Goal: Task Accomplishment & Management: Complete application form

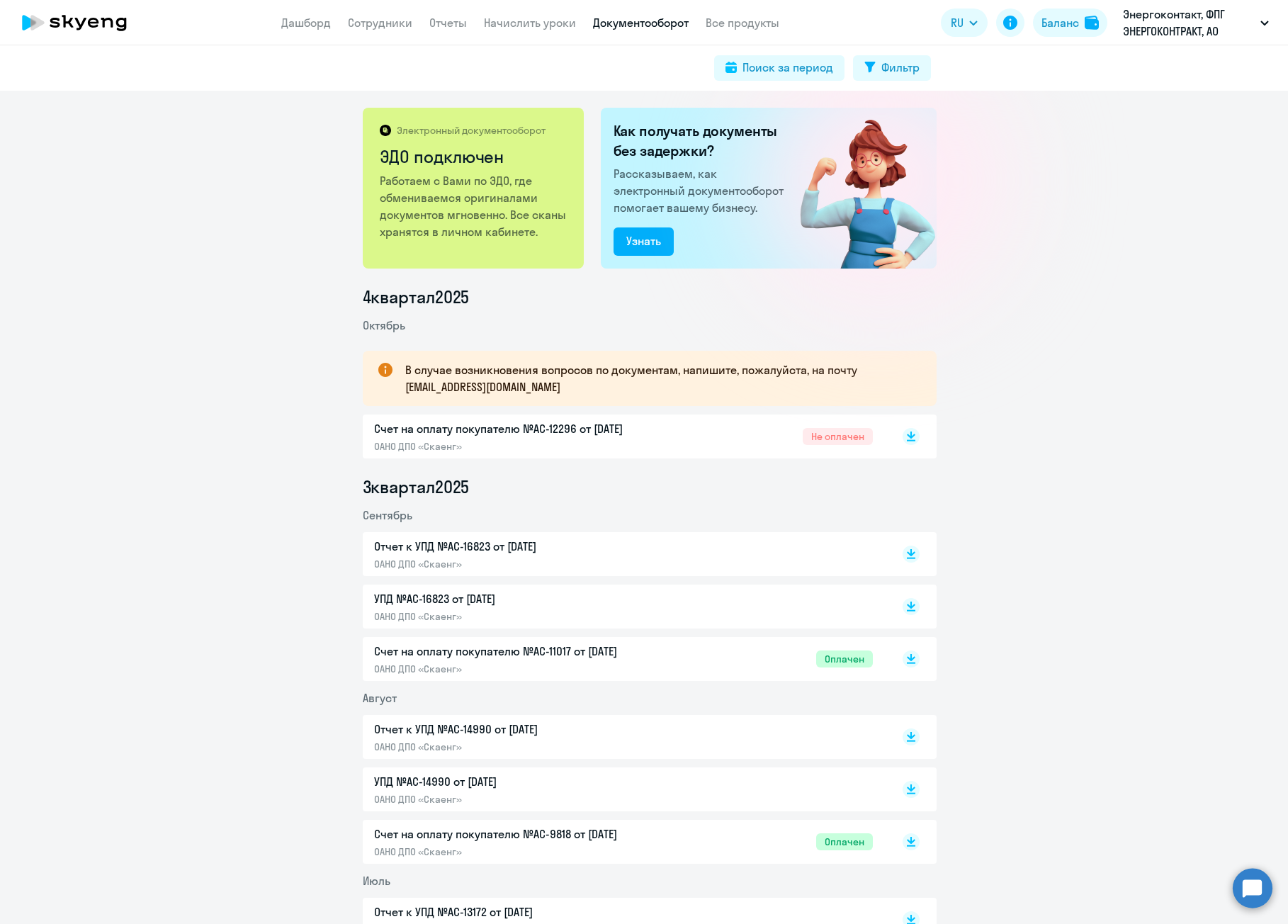
click at [271, 27] on app-header "Дашборд Сотрудники Отчеты Начислить уроки Документооборот Все продукты Дашборд …" at bounding box center [644, 23] width 1288 height 46
click at [346, 19] on nav "Дашборд Сотрудники Отчеты Начислить уроки Документооборот Все продукты" at bounding box center [530, 23] width 498 height 17
click at [319, 25] on link "Дашборд" at bounding box center [306, 23] width 49 height 14
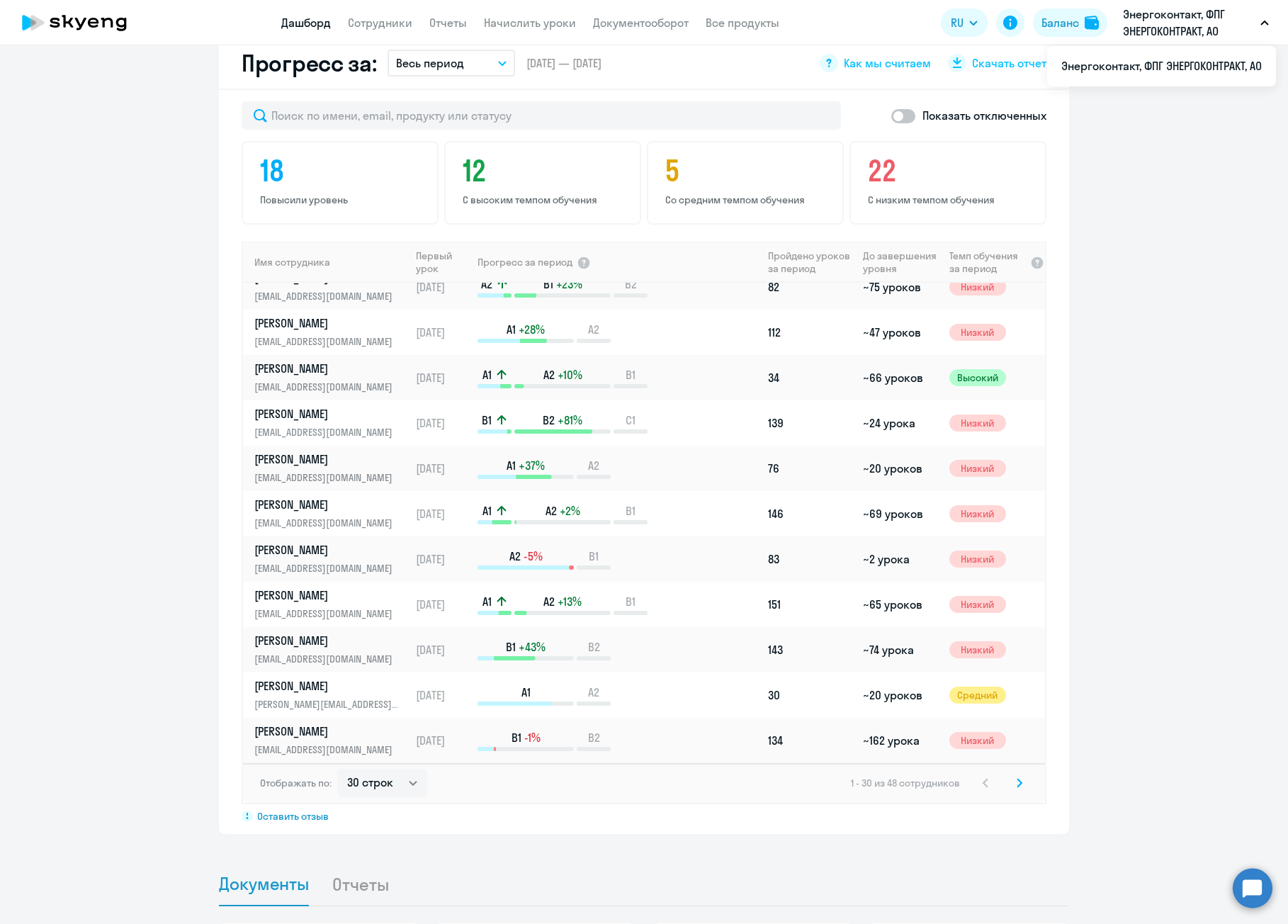
scroll to position [850, 0]
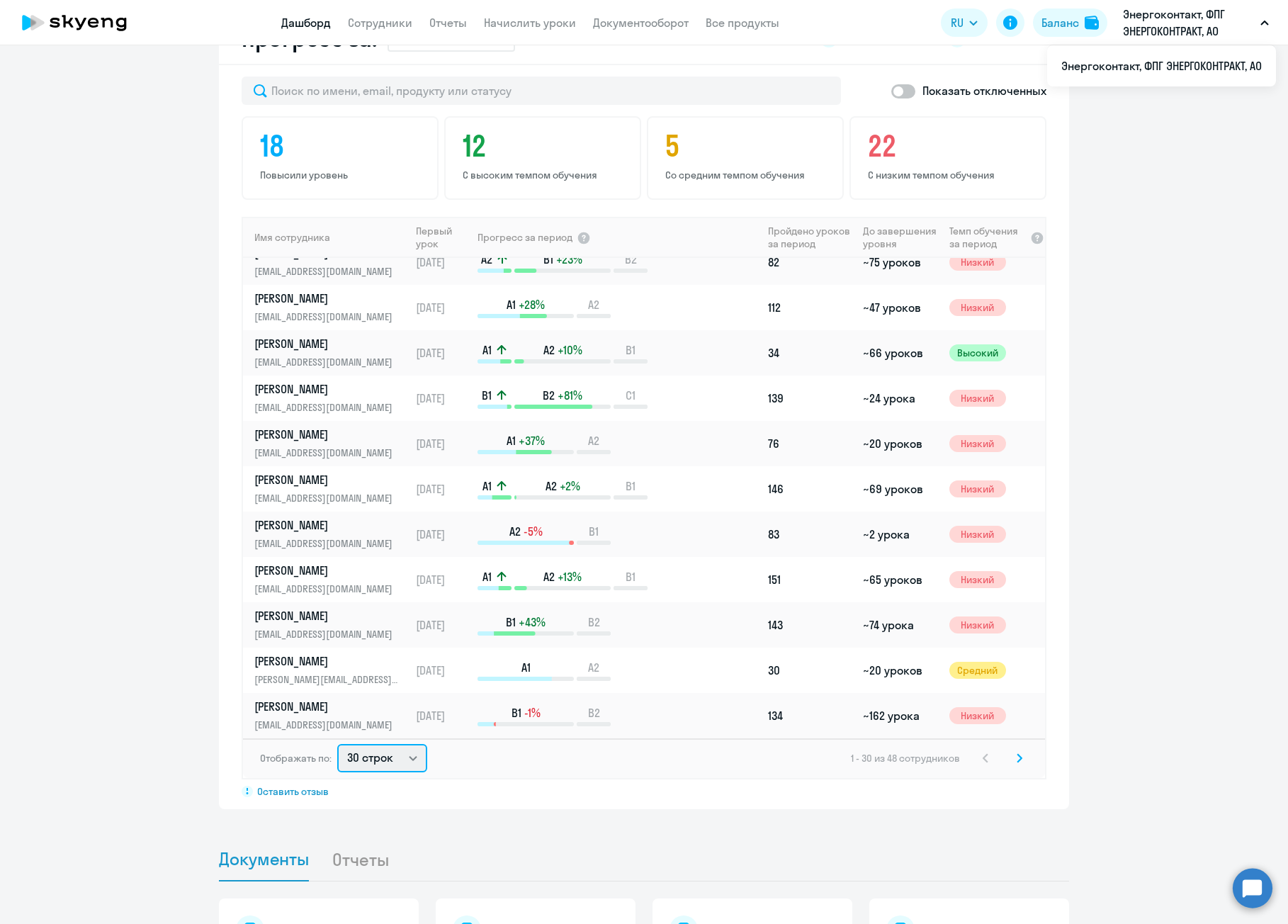
click at [383, 764] on select "30 строк 50 строк 100 строк" at bounding box center [382, 757] width 90 height 28
select select "100"
click at [338, 744] on select "30 строк 50 строк 100 строк" at bounding box center [382, 757] width 90 height 28
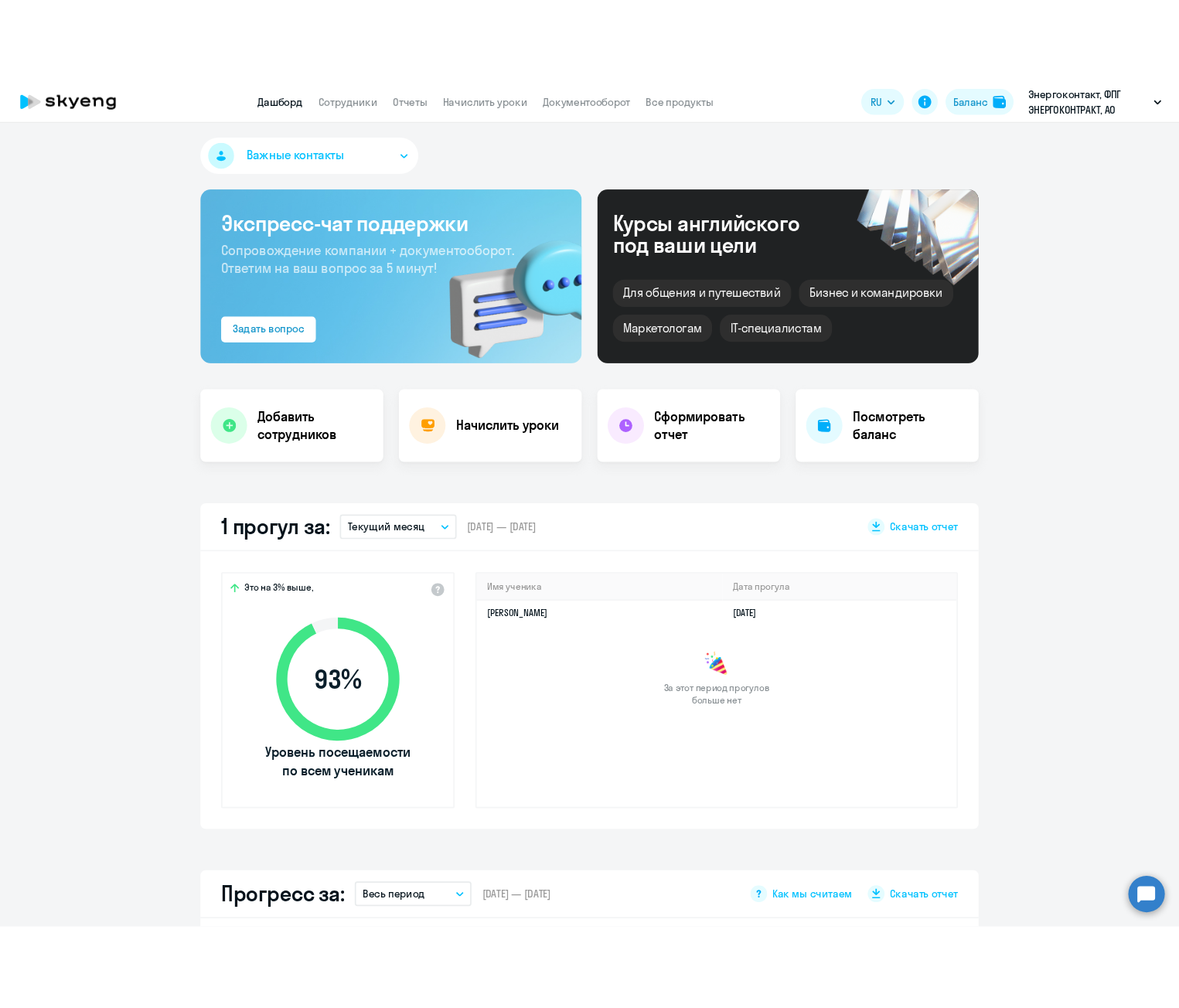
scroll to position [0, 0]
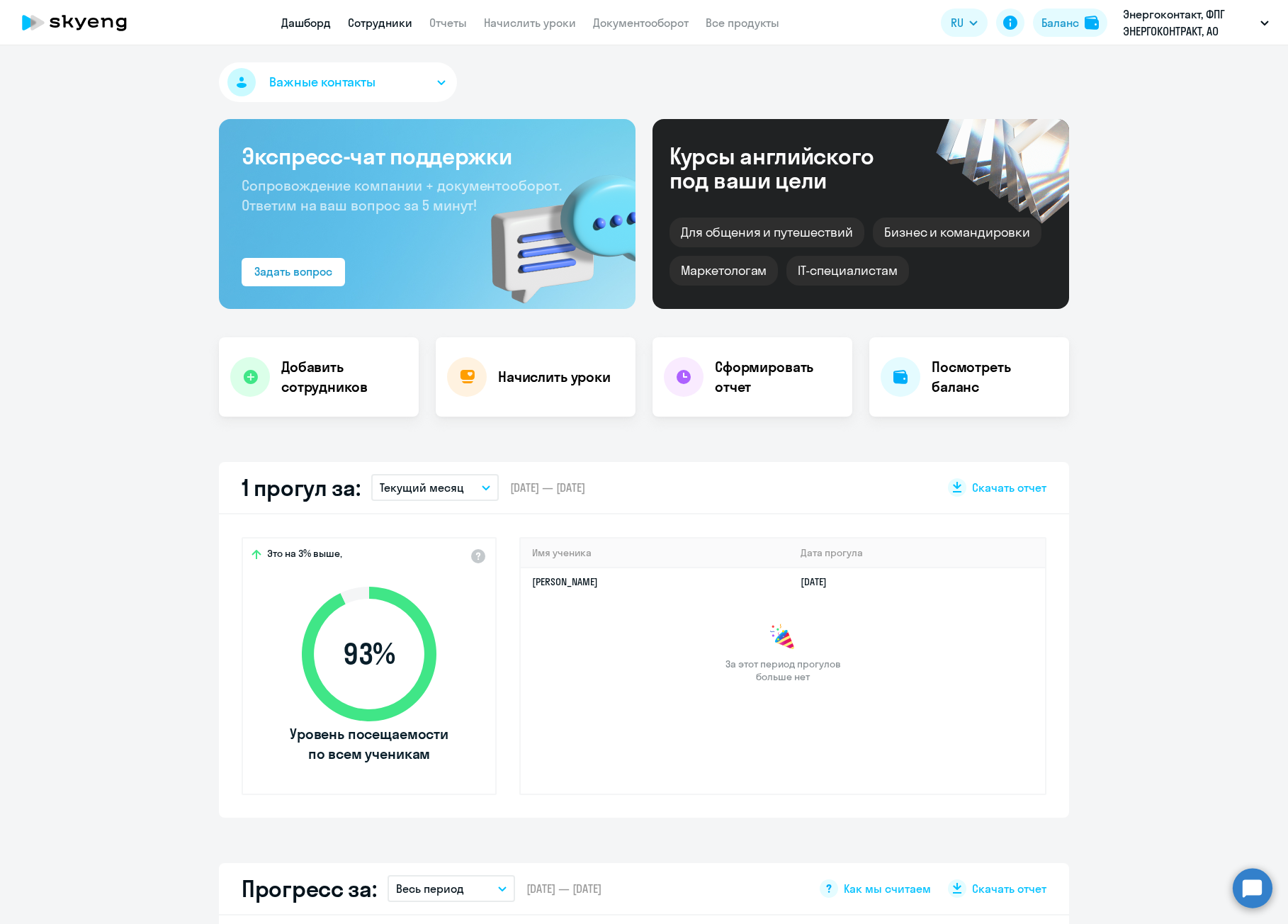
click at [389, 23] on link "Сотрудники" at bounding box center [380, 23] width 65 height 14
select select "30"
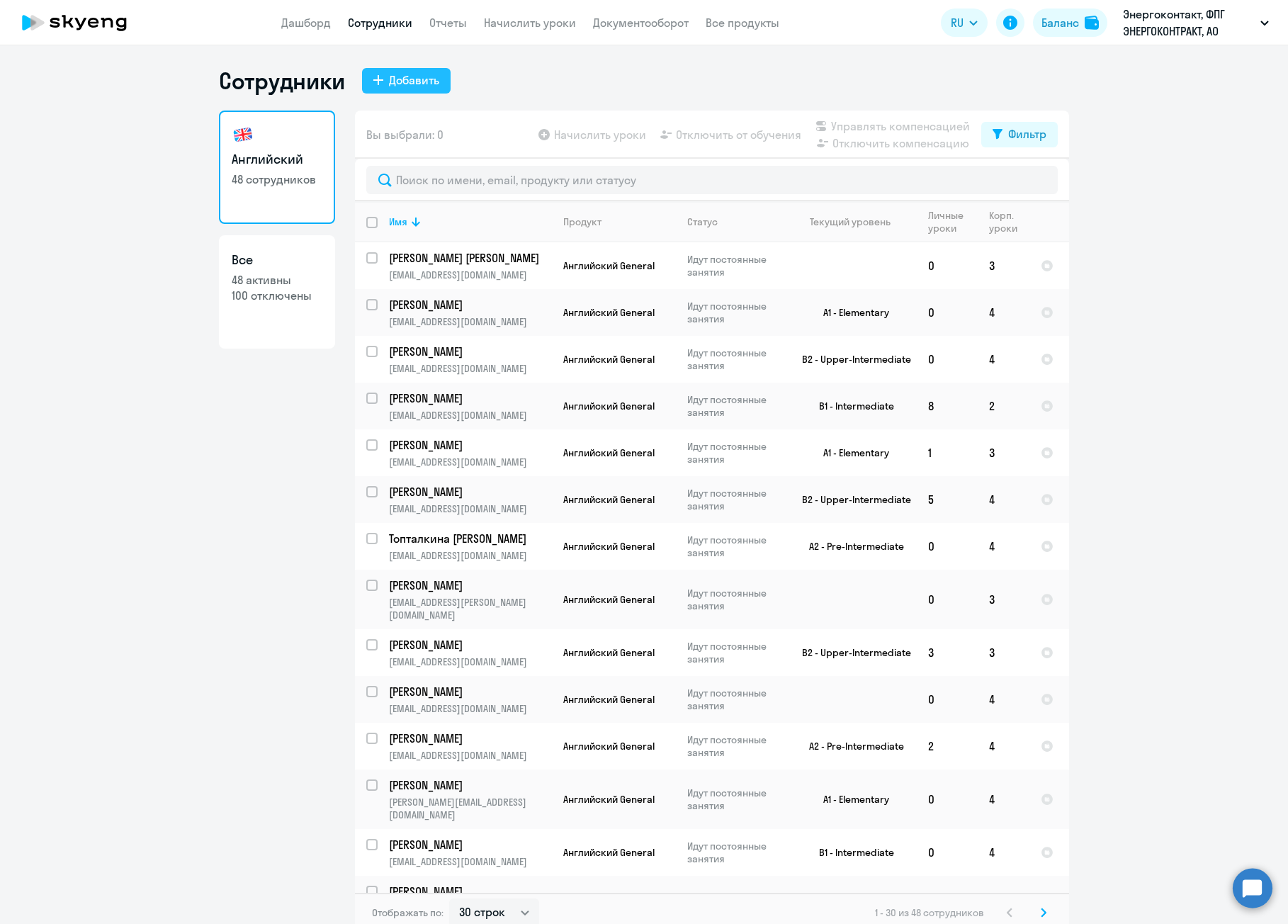
click at [410, 85] on div "Добавить" at bounding box center [414, 80] width 50 height 17
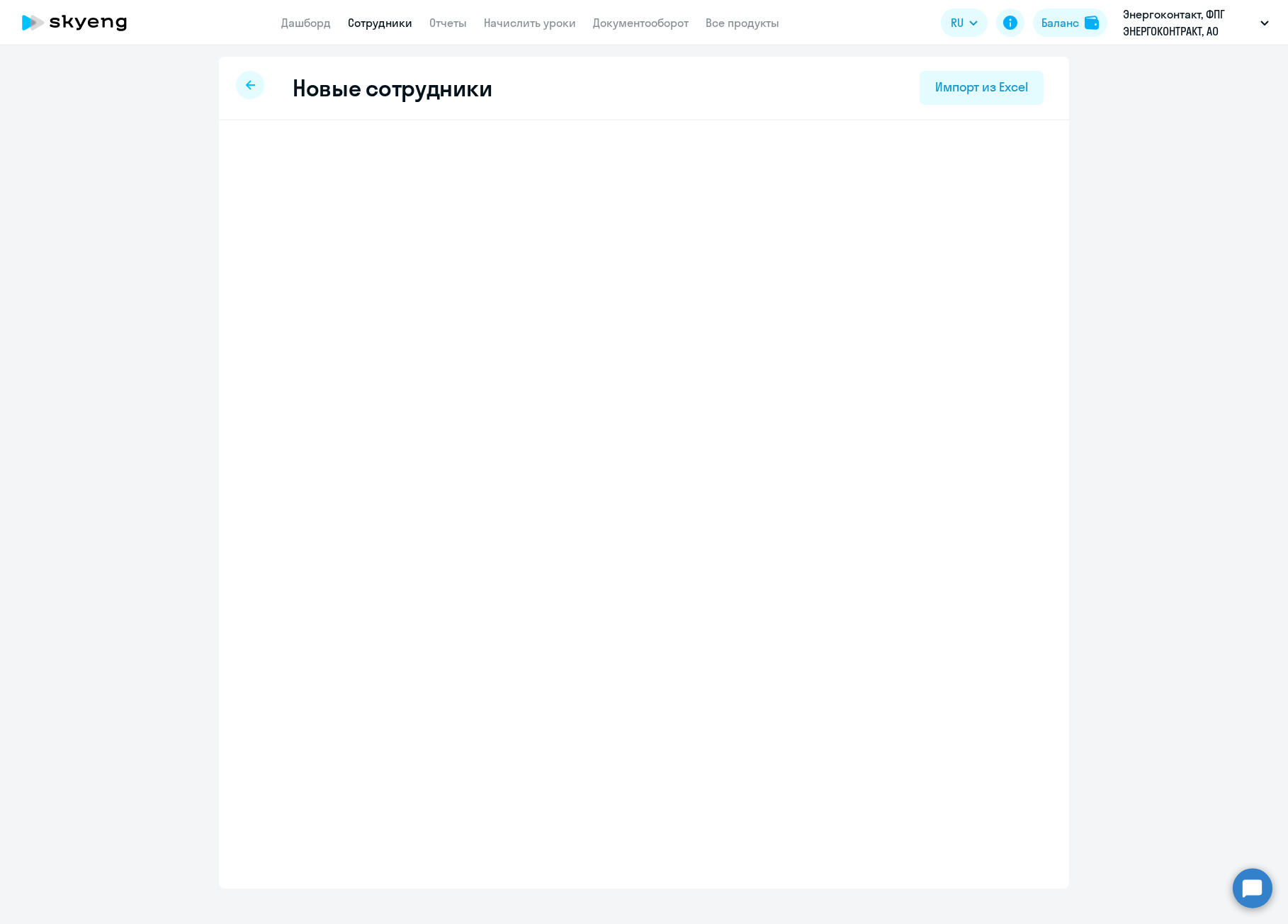
select select "english_adult_not_native_speaker"
select select "3"
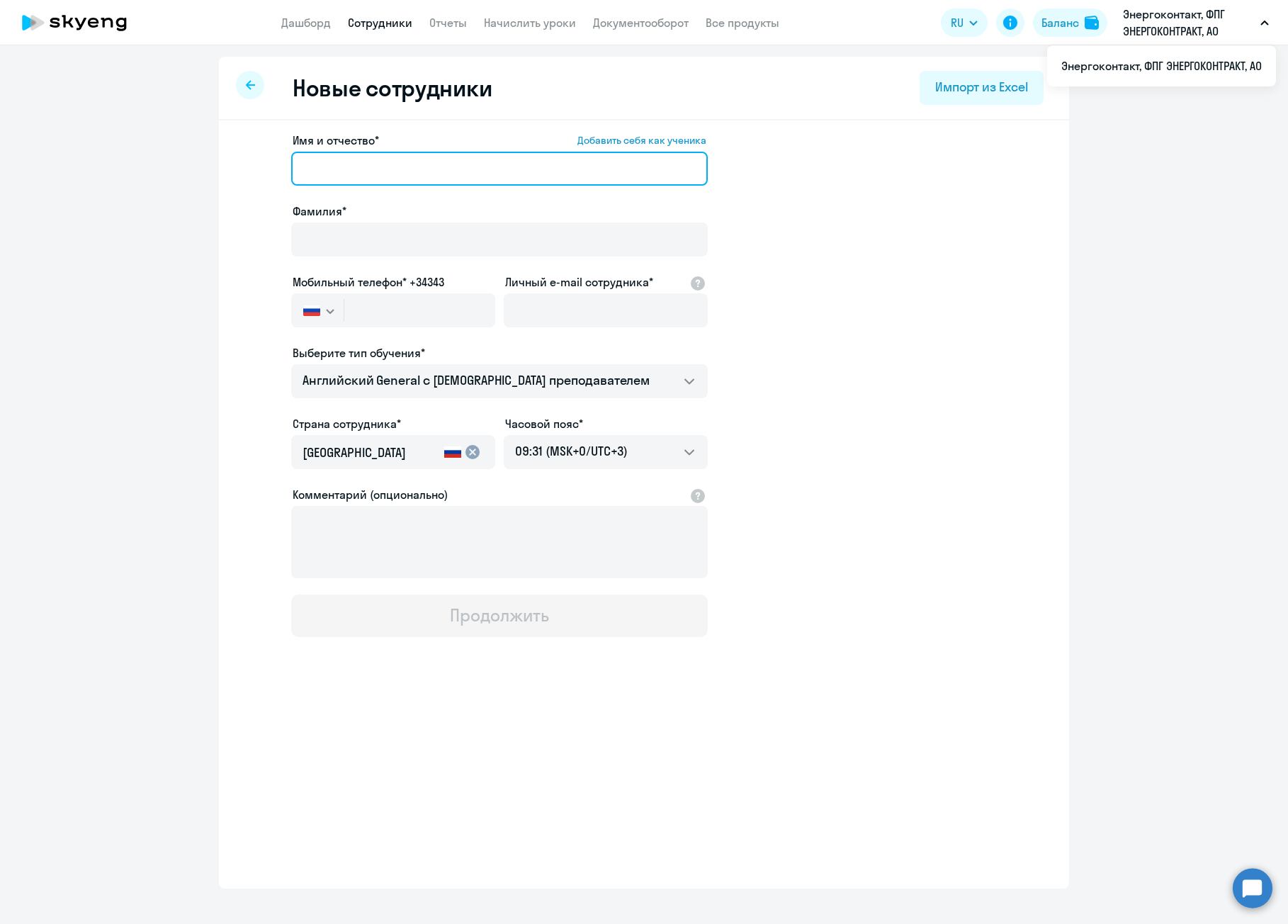
click at [473, 154] on input "Имя и отчество* Добавить себя как ученика" at bounding box center [500, 168] width 417 height 34
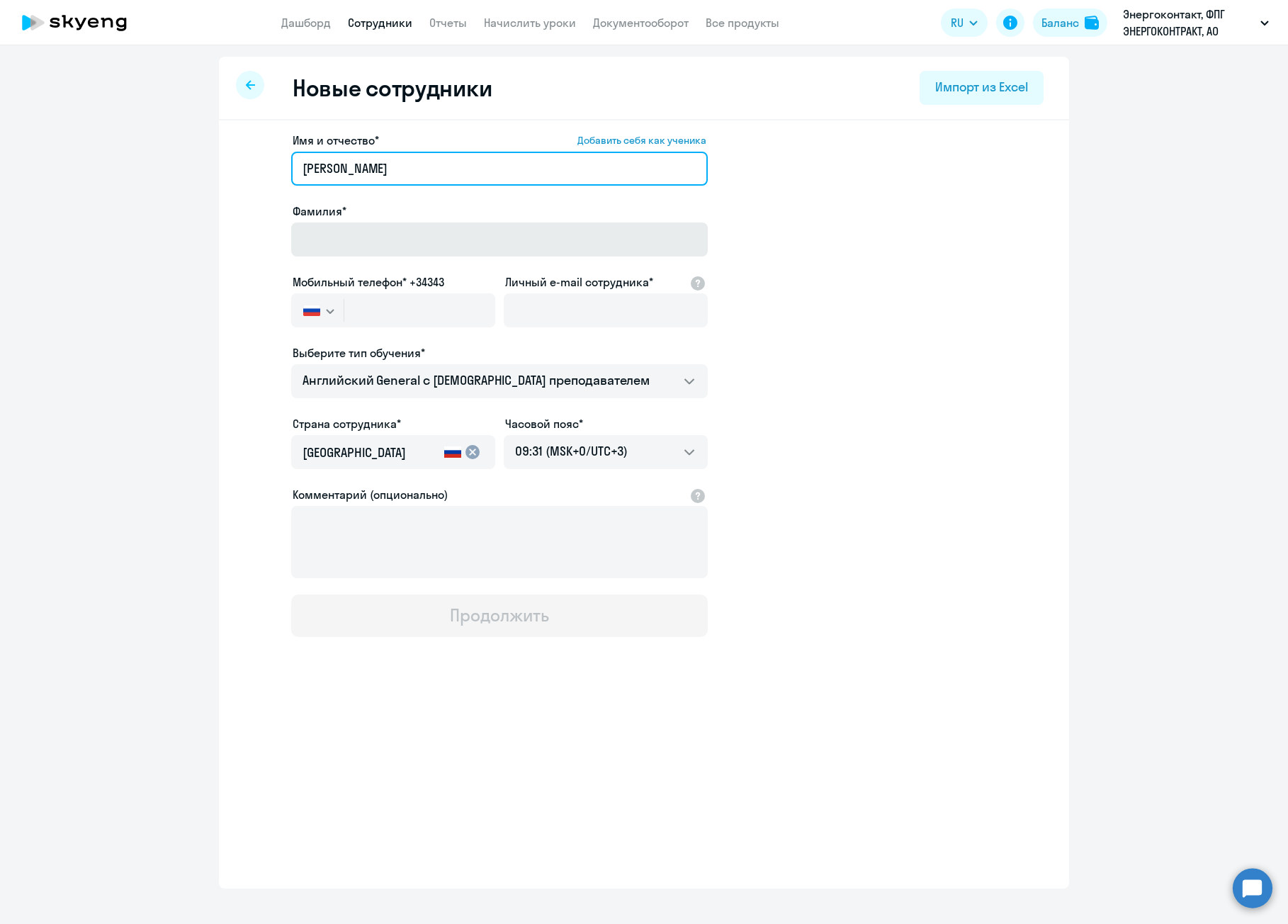
type input "[PERSON_NAME]"
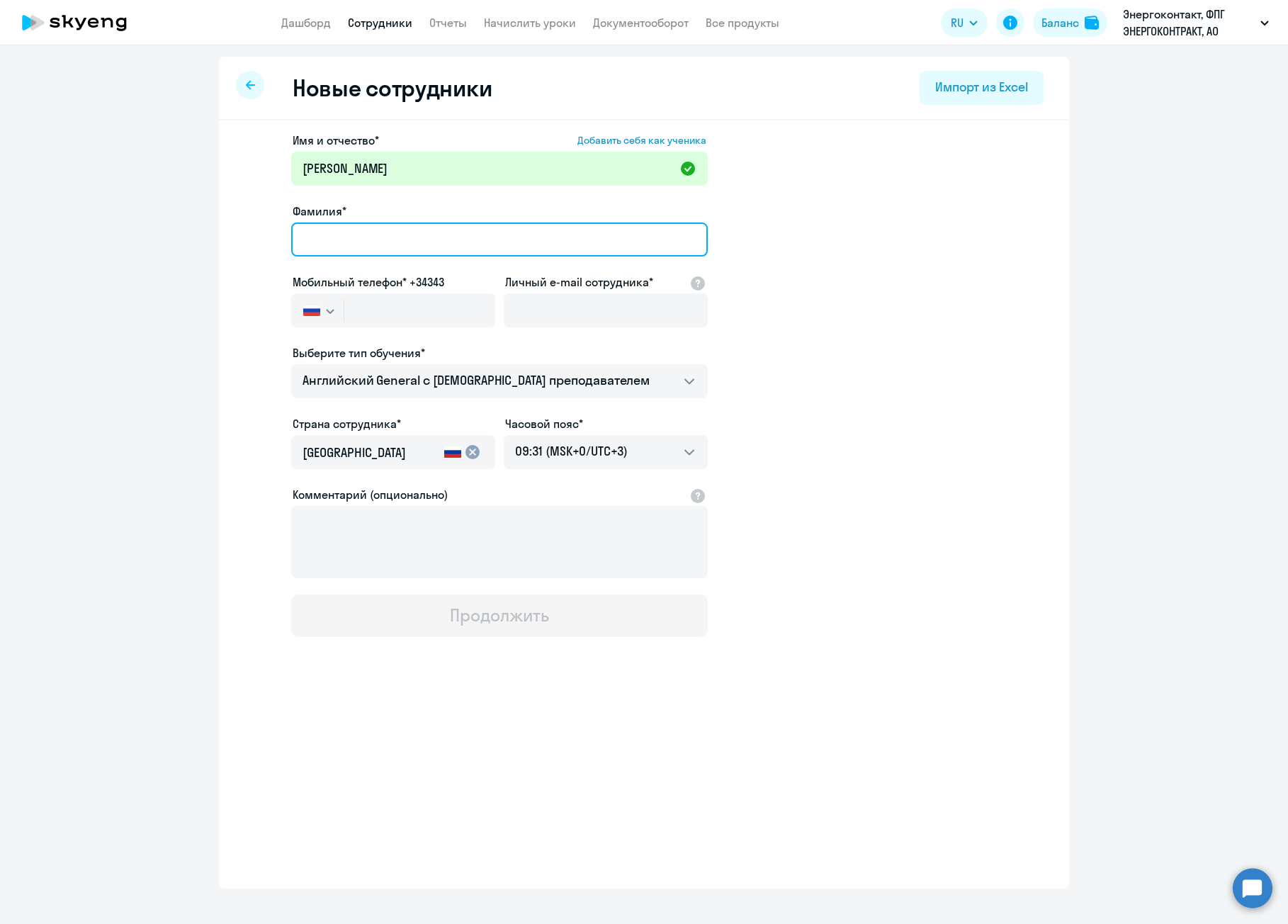
click at [493, 237] on input "Фамилия*" at bounding box center [500, 240] width 417 height 34
type input "Байчурина"
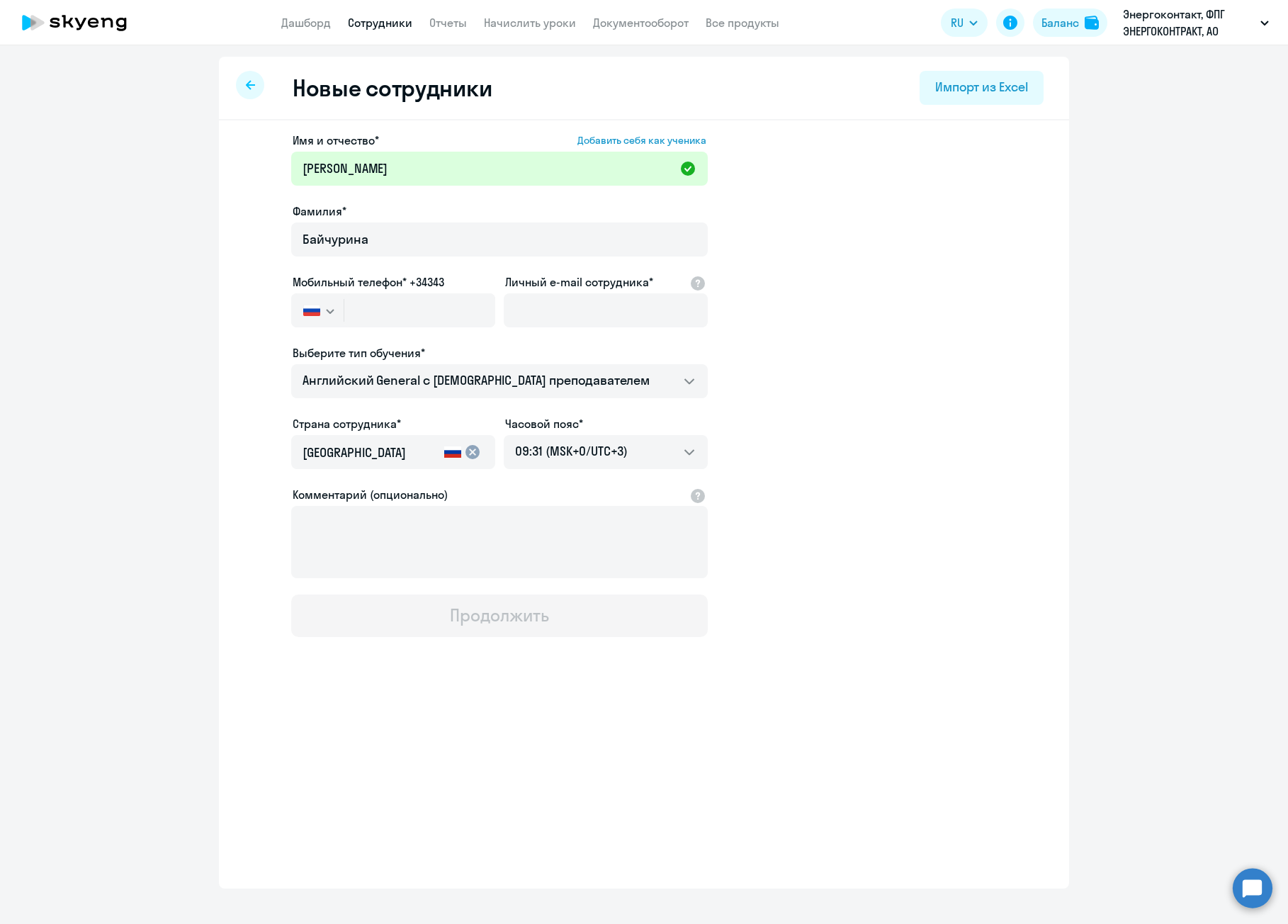
click at [458, 332] on div at bounding box center [393, 330] width 204 height 5
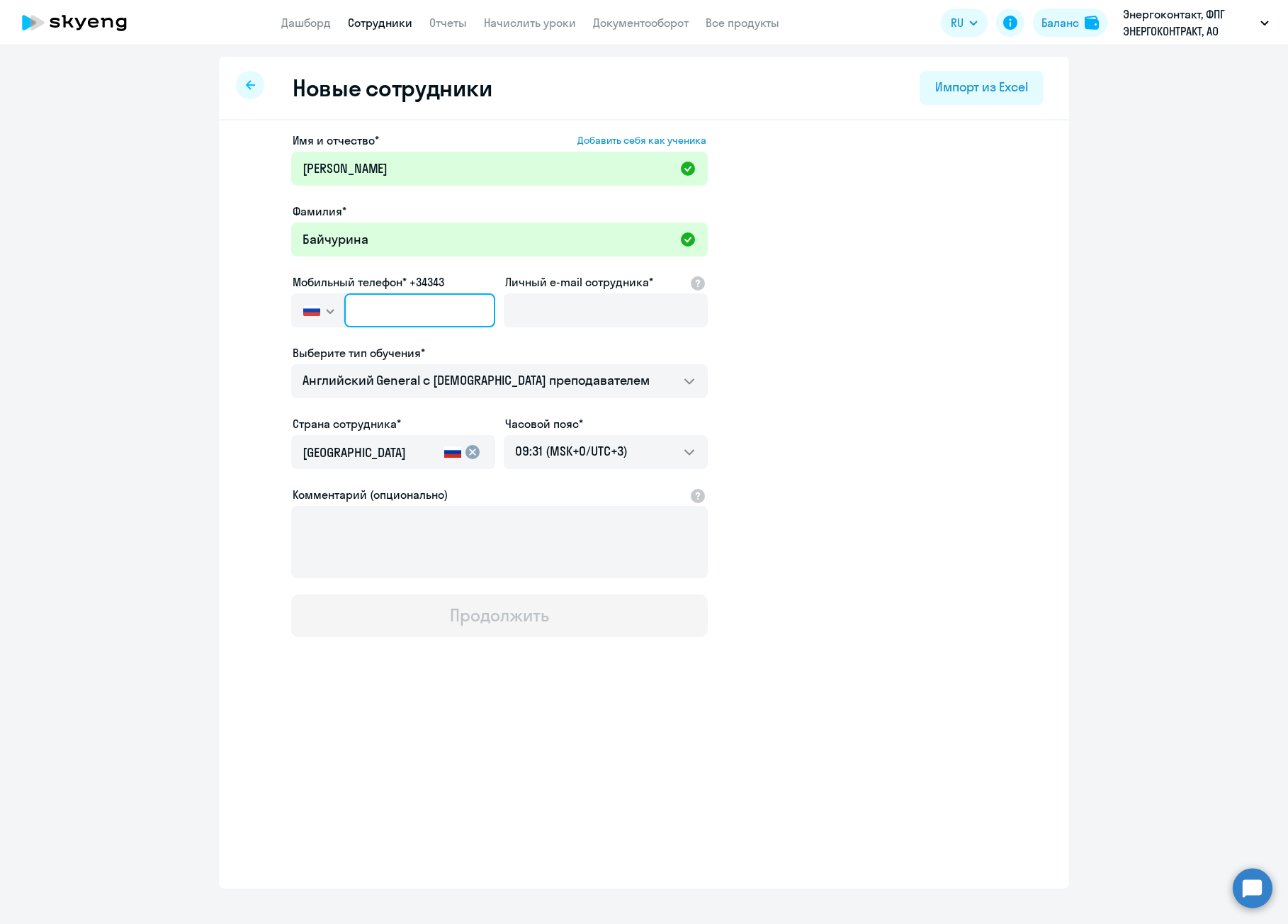
click at [451, 301] on input "text" at bounding box center [420, 310] width 151 height 34
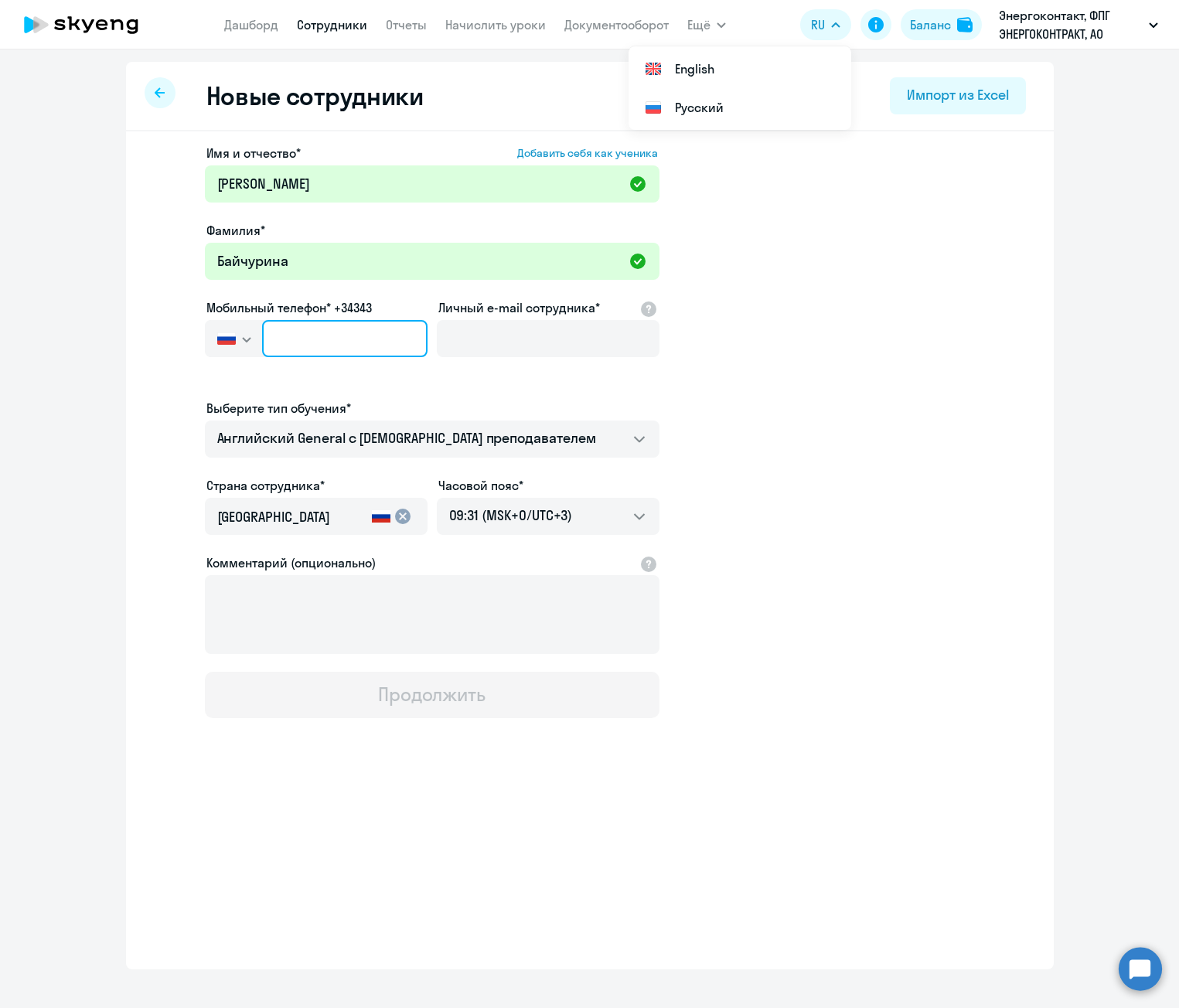
type input "+7 8"
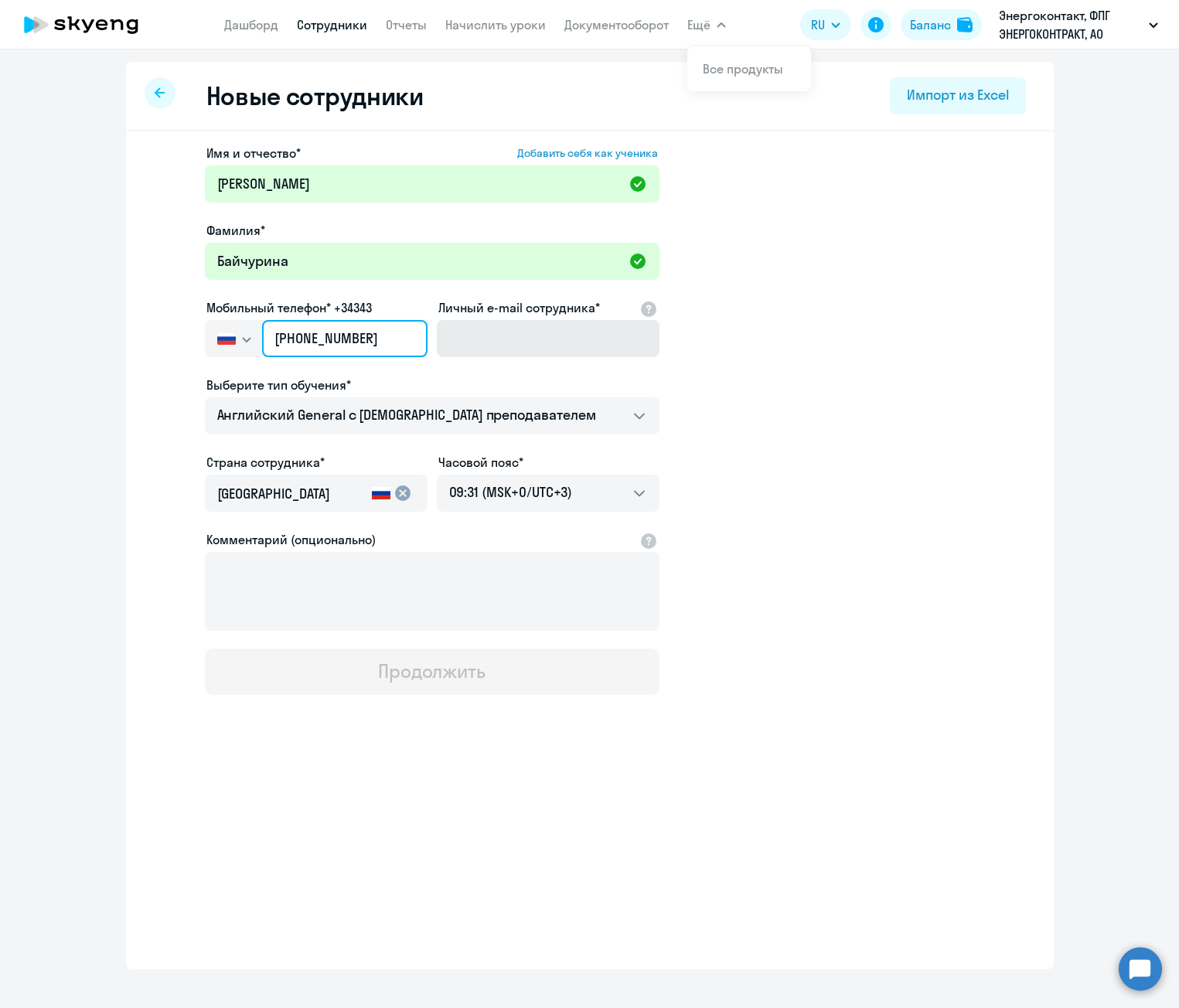
type input "[PHONE_NUMBER]"
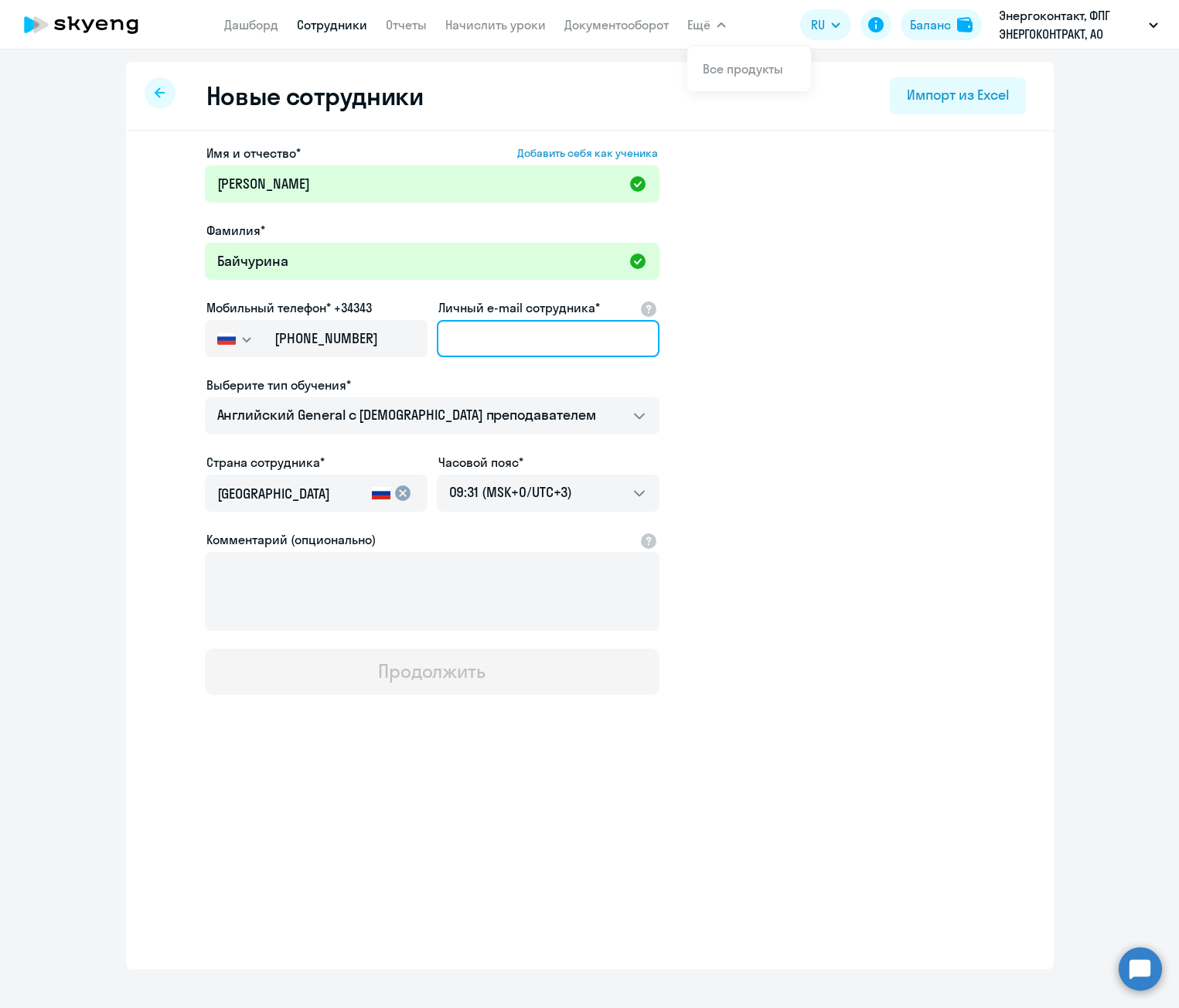
click at [518, 332] on input "Личный e-mail сотрудника*" at bounding box center [548, 338] width 222 height 37
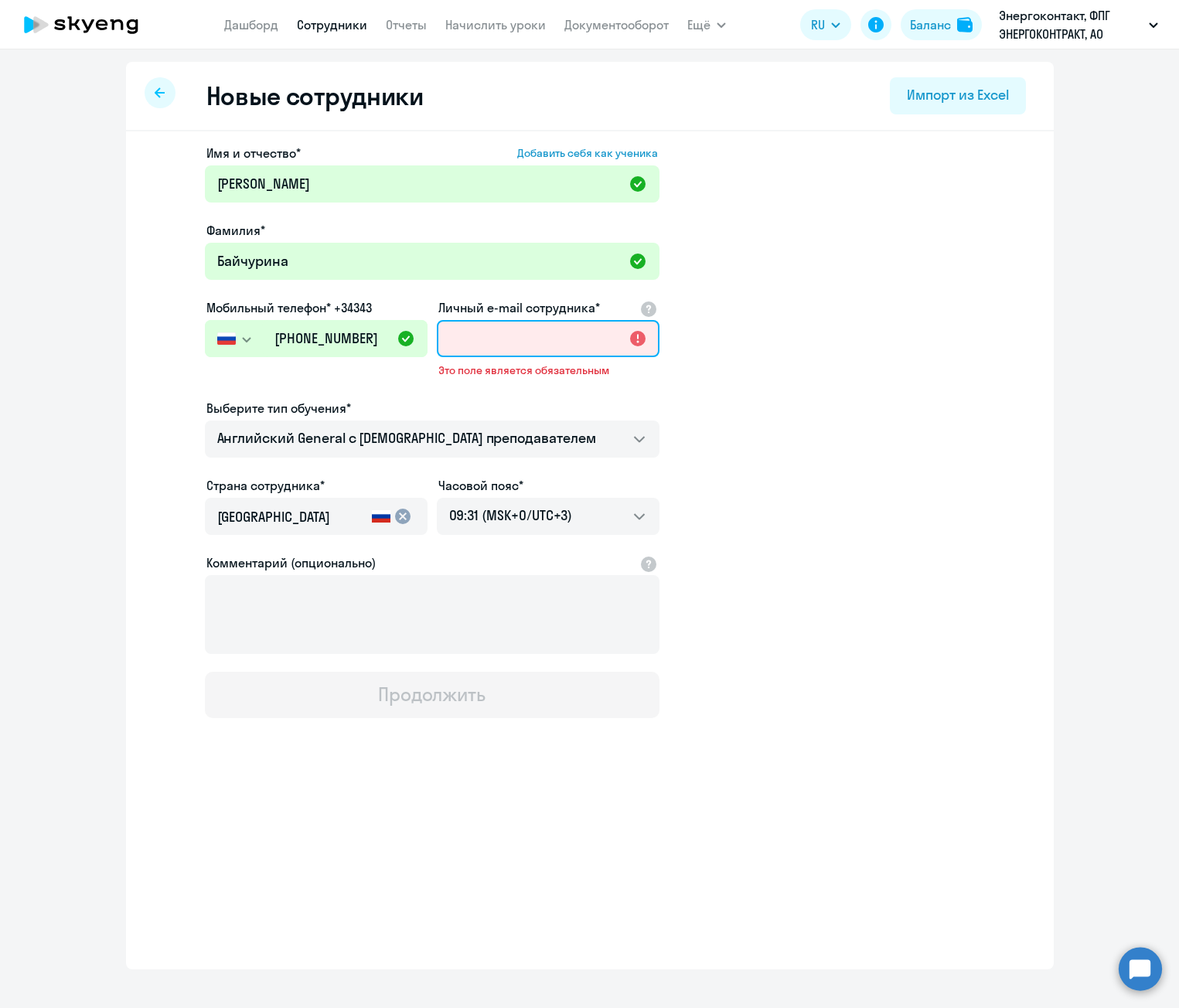
click at [543, 342] on input "Личный e-mail сотрудника*" at bounding box center [548, 338] width 222 height 37
type input "м"
paste input "[EMAIL_ADDRESS][DOMAIN_NAME]"
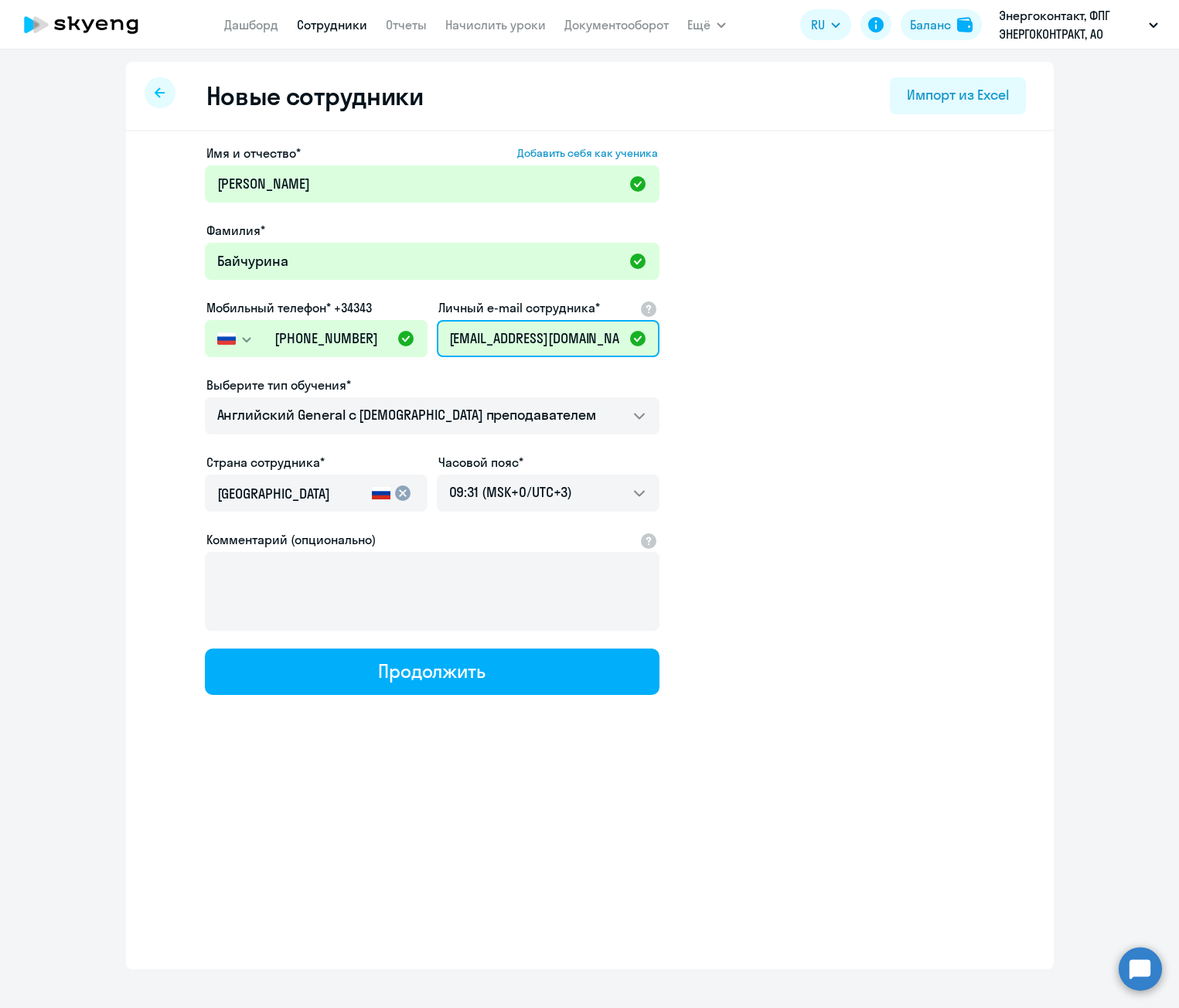
type input "[EMAIL_ADDRESS][DOMAIN_NAME]"
click at [790, 358] on app-new-student-form "Имя и отчество* Добавить себя как ученика [PERSON_NAME]* [PERSON_NAME] телефон*…" at bounding box center [590, 419] width 879 height 551
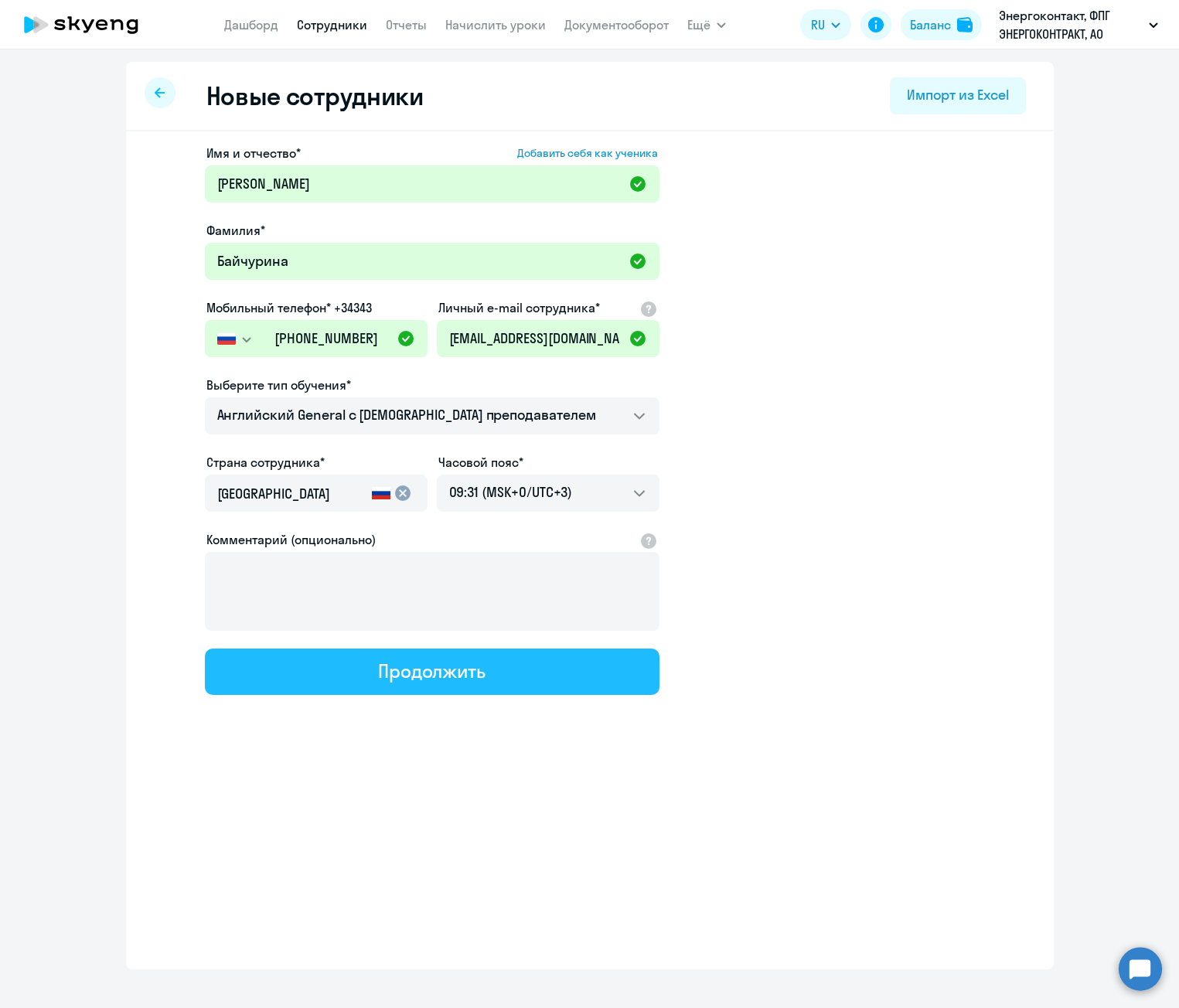
click at [456, 664] on div "Продолжить" at bounding box center [432, 671] width 108 height 25
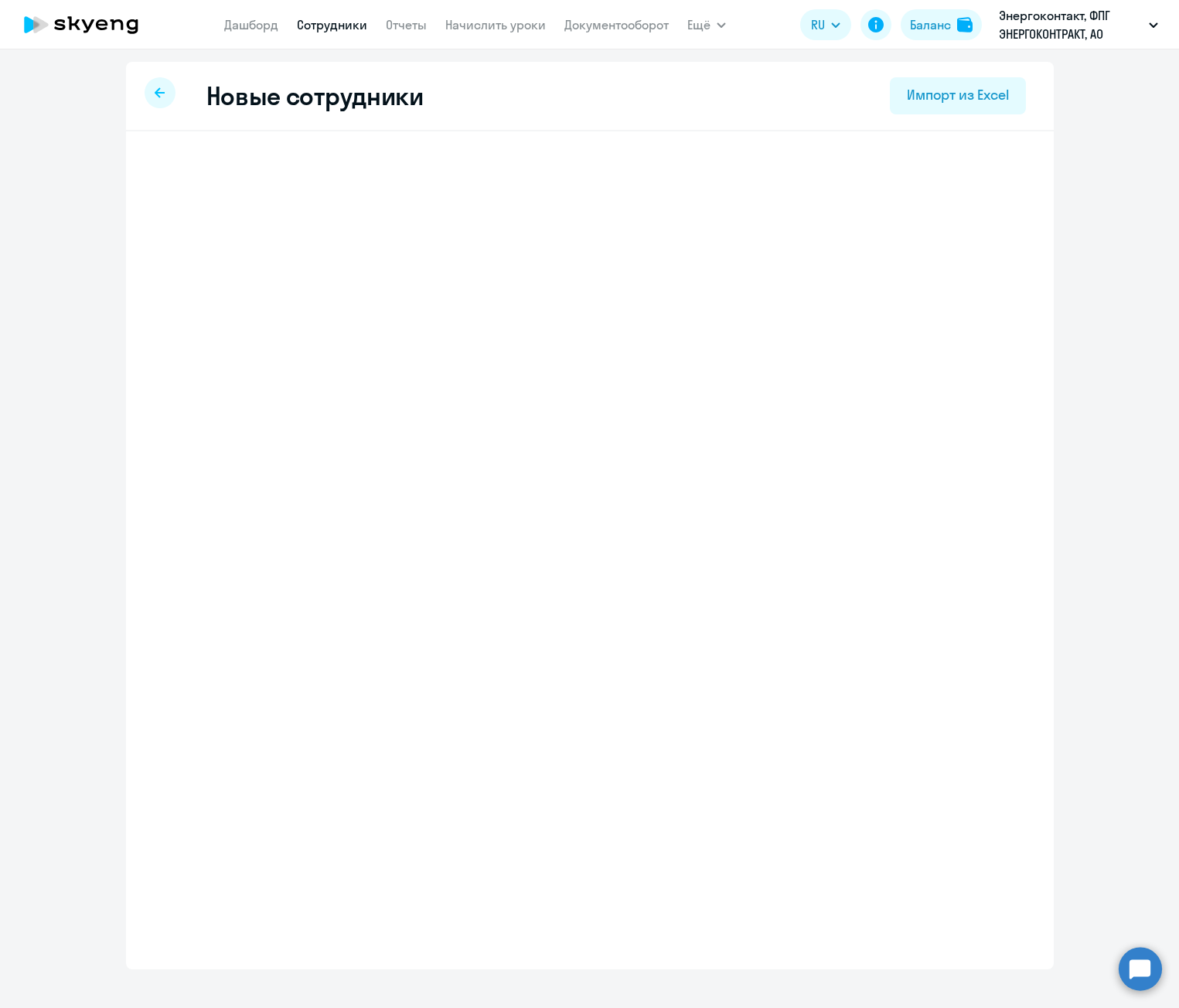
select select "english_adult_not_native_speaker"
select select "3"
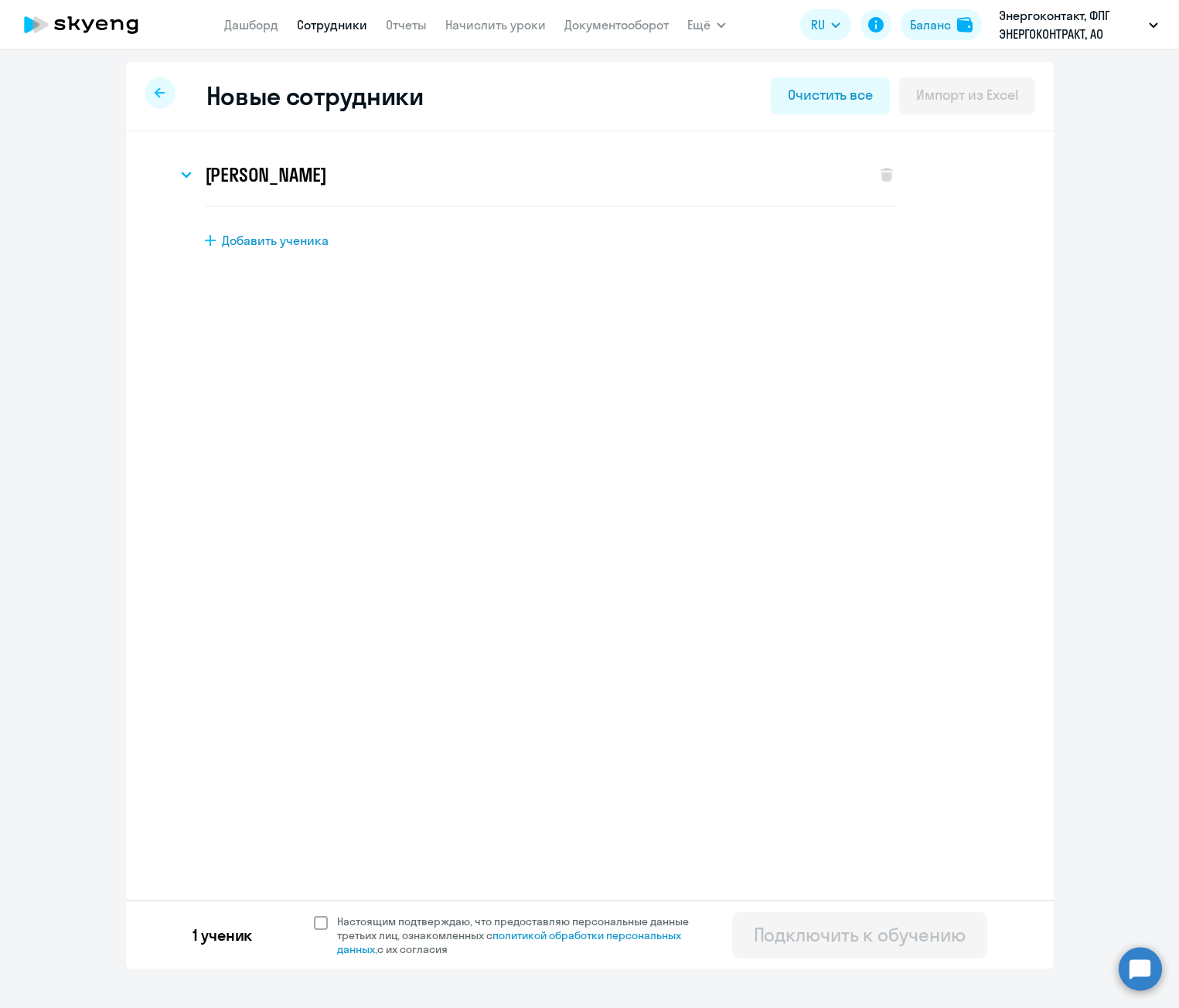
click at [314, 918] on span at bounding box center [320, 923] width 14 height 14
click at [314, 914] on input "Настоящим подтверждаю, что предоставляю персональные данные третьих лиц, ознако…" at bounding box center [313, 913] width 1 height 1
checkbox input "true"
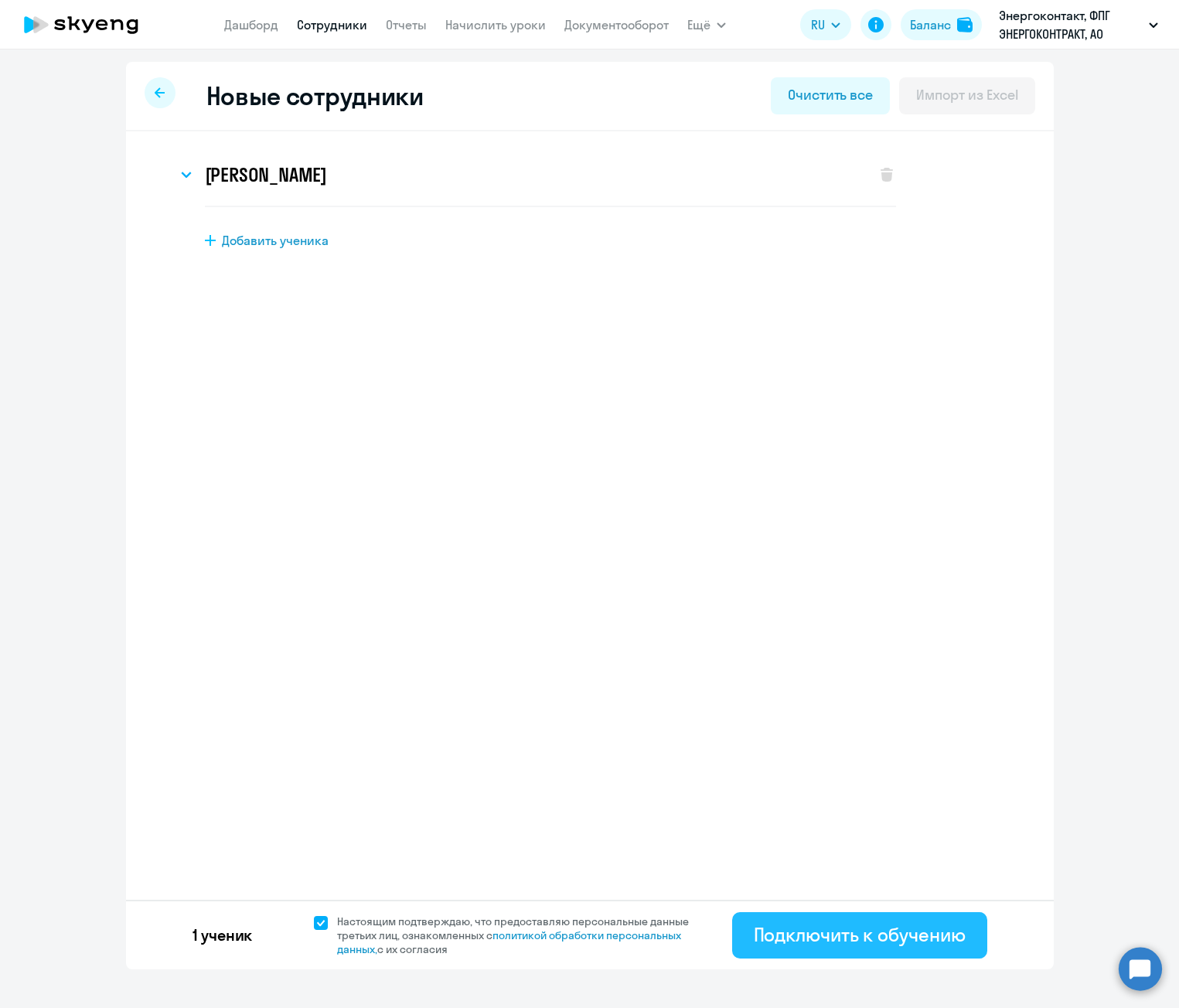
click at [867, 947] on button "Подключить к обучению" at bounding box center [860, 936] width 256 height 46
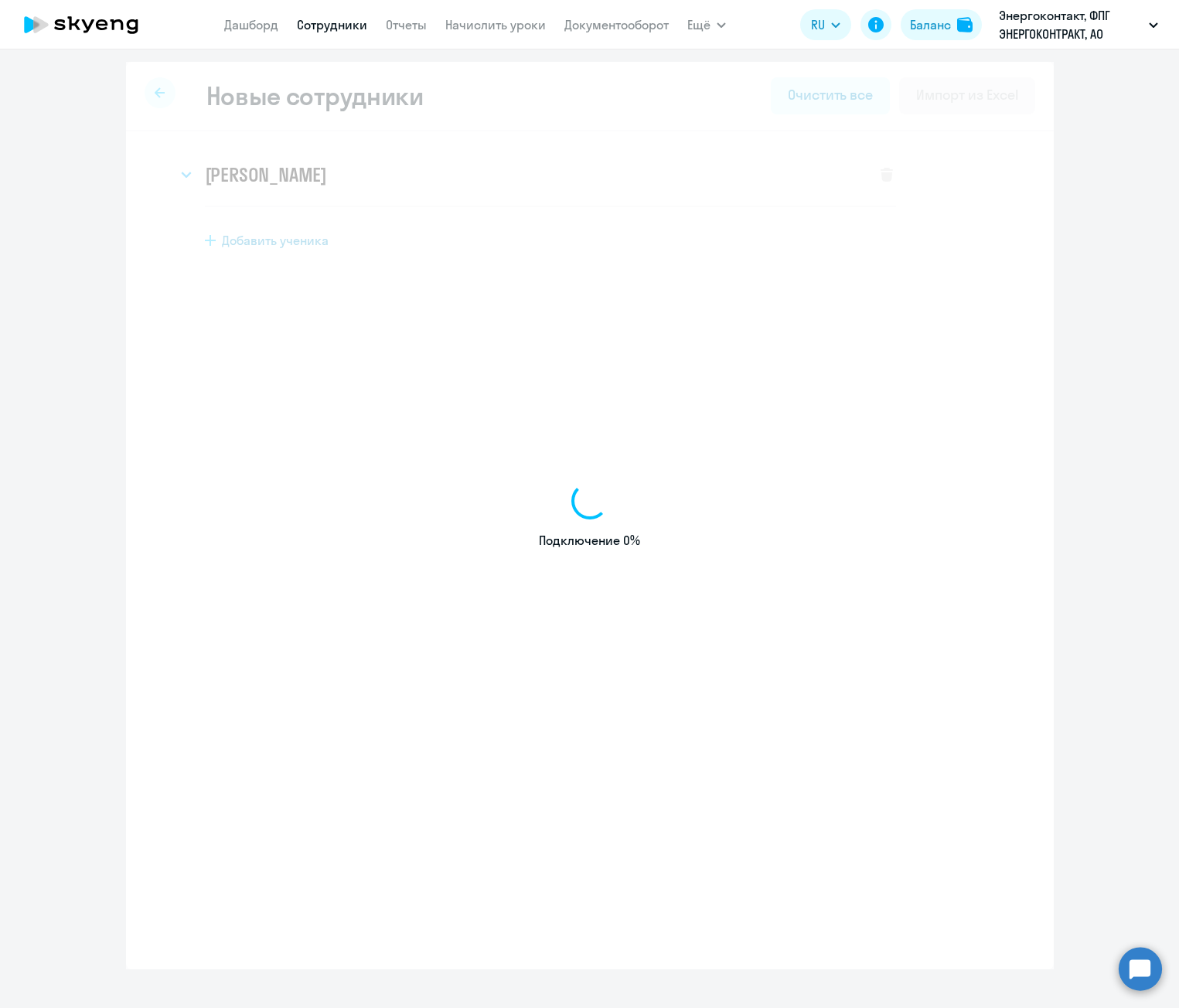
select select "english_adult_not_native_speaker"
select select "3"
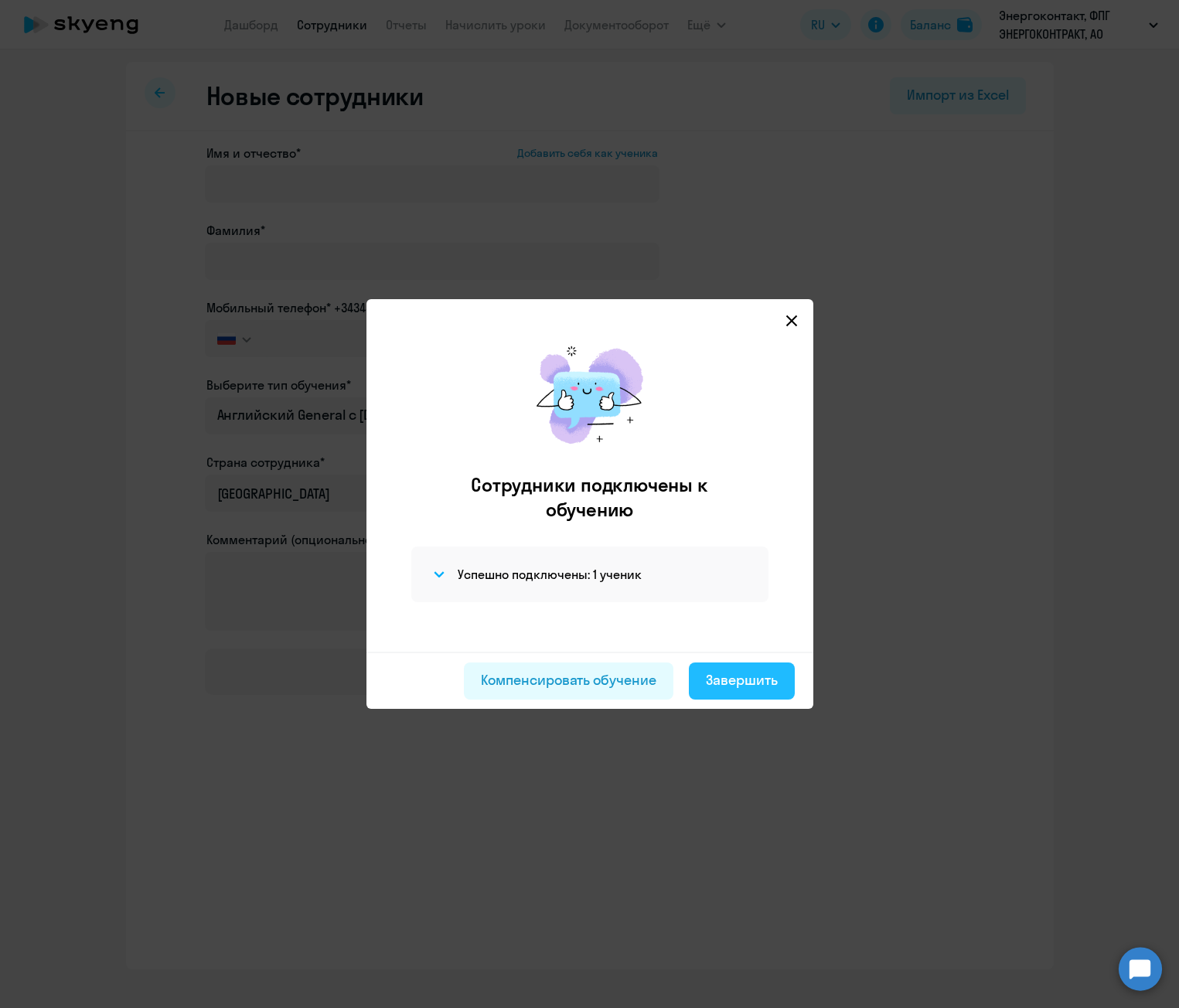
click at [753, 686] on div "Завершить" at bounding box center [742, 680] width 72 height 20
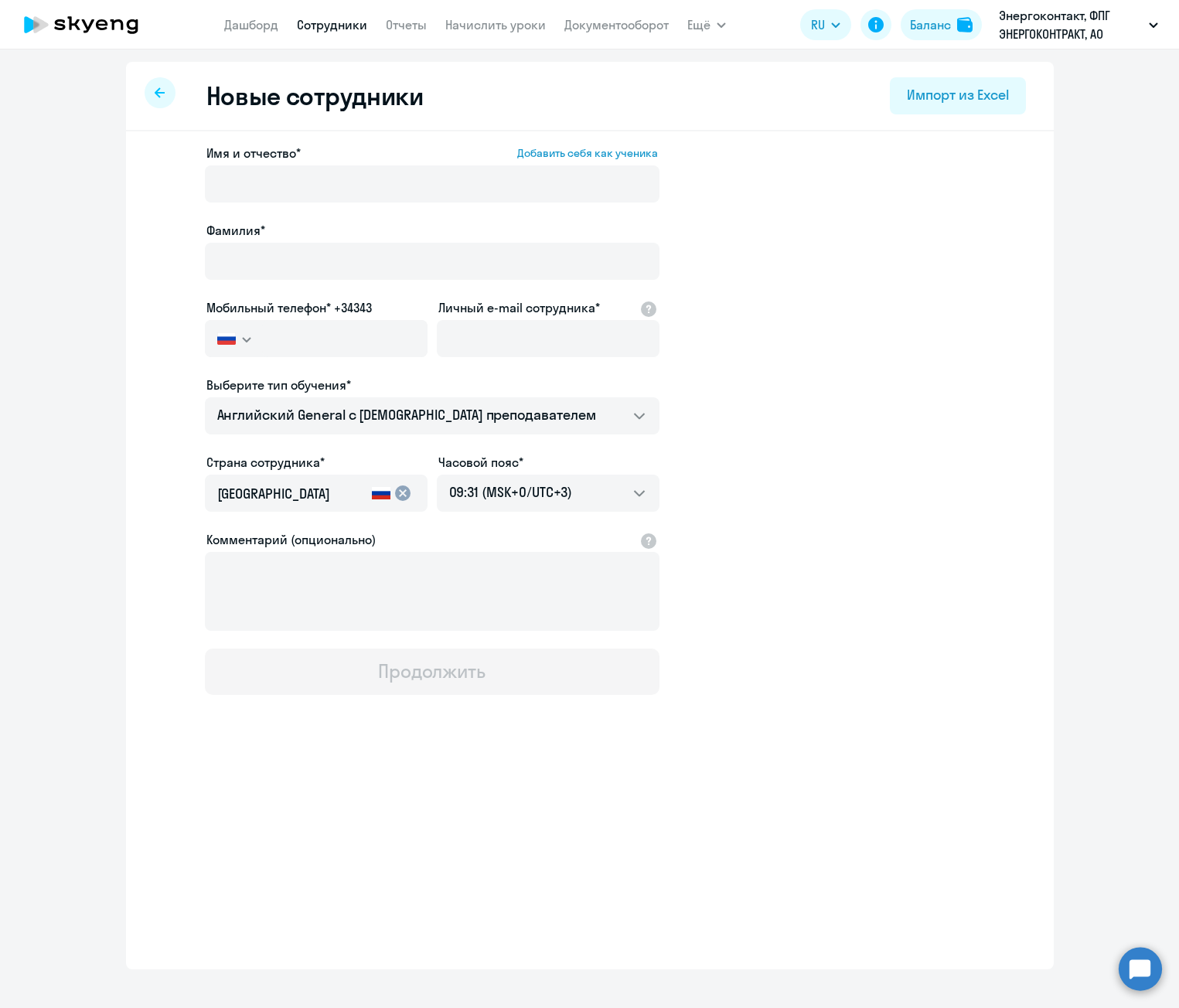
select select "30"
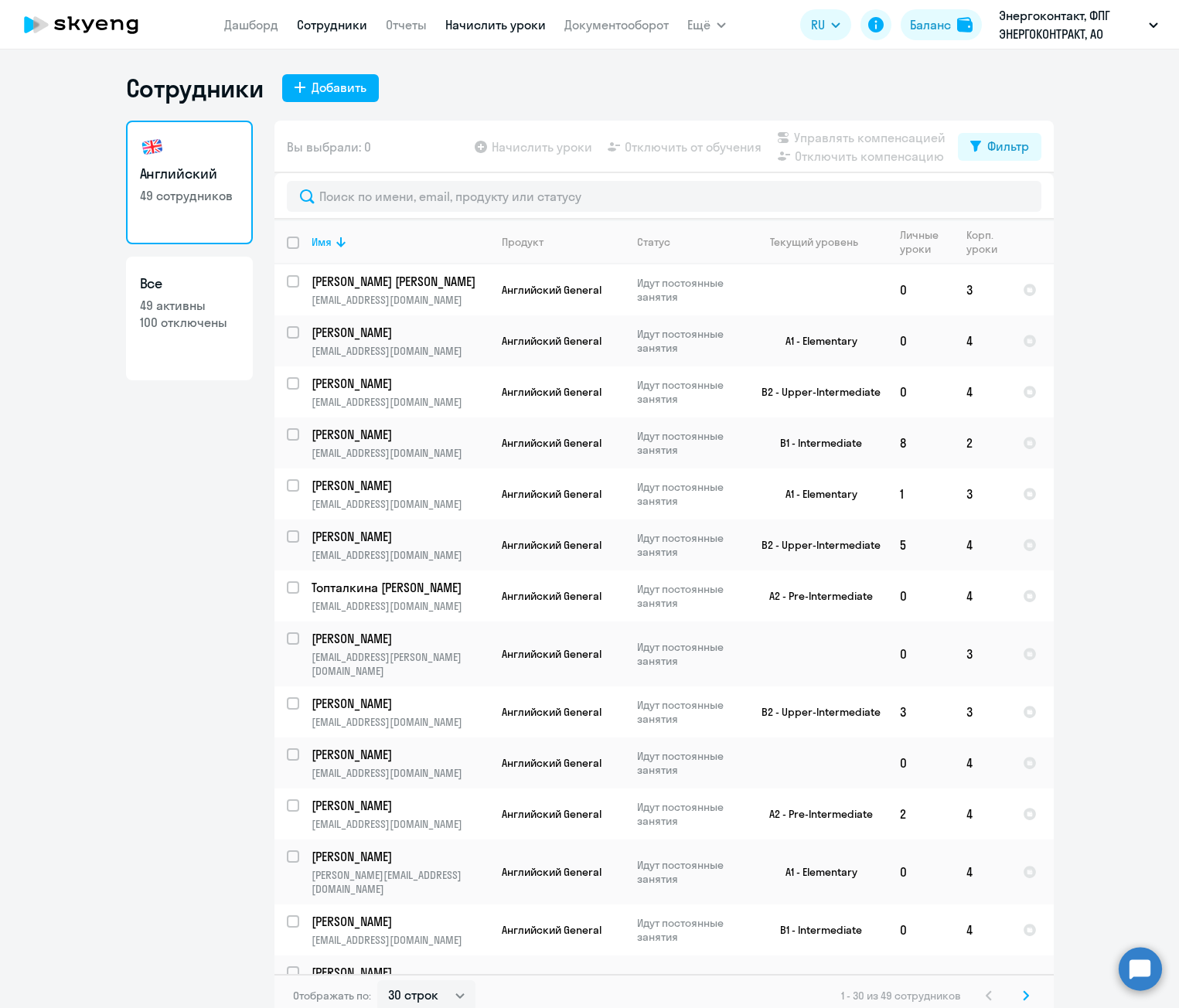
click at [478, 17] on link "Начислить уроки" at bounding box center [495, 25] width 100 height 16
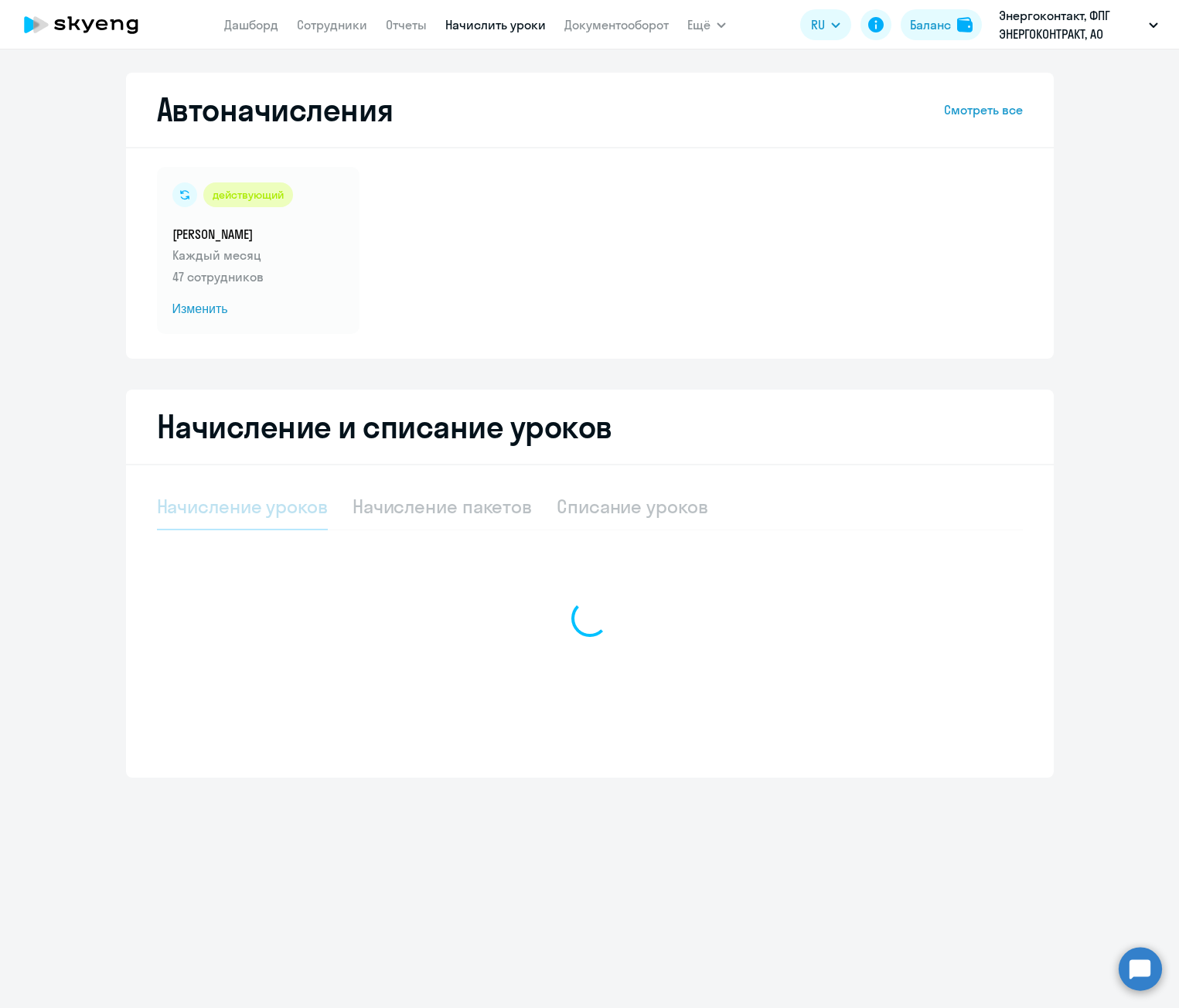
select select "10"
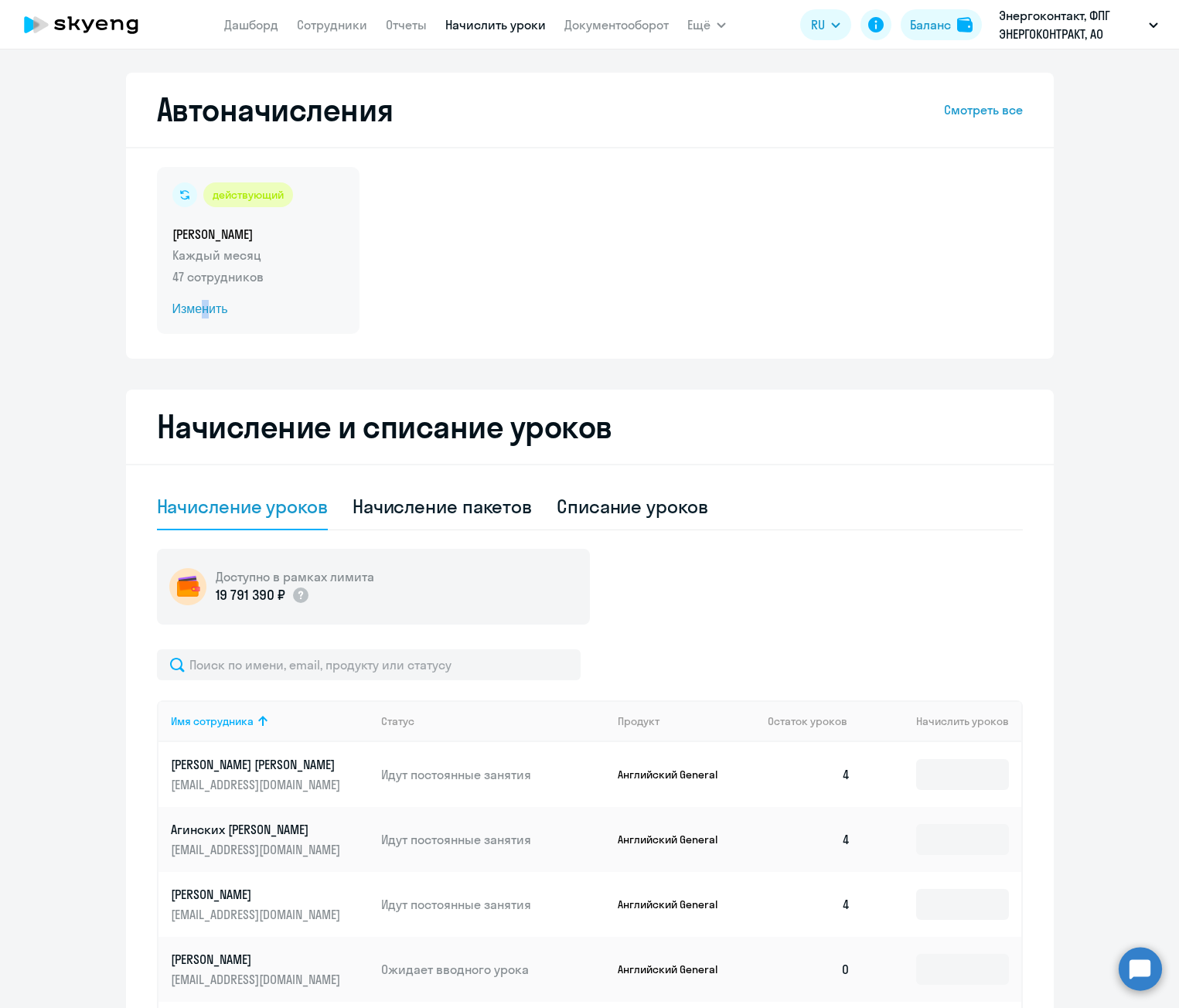
click at [200, 315] on span "Изменить" at bounding box center [258, 309] width 172 height 18
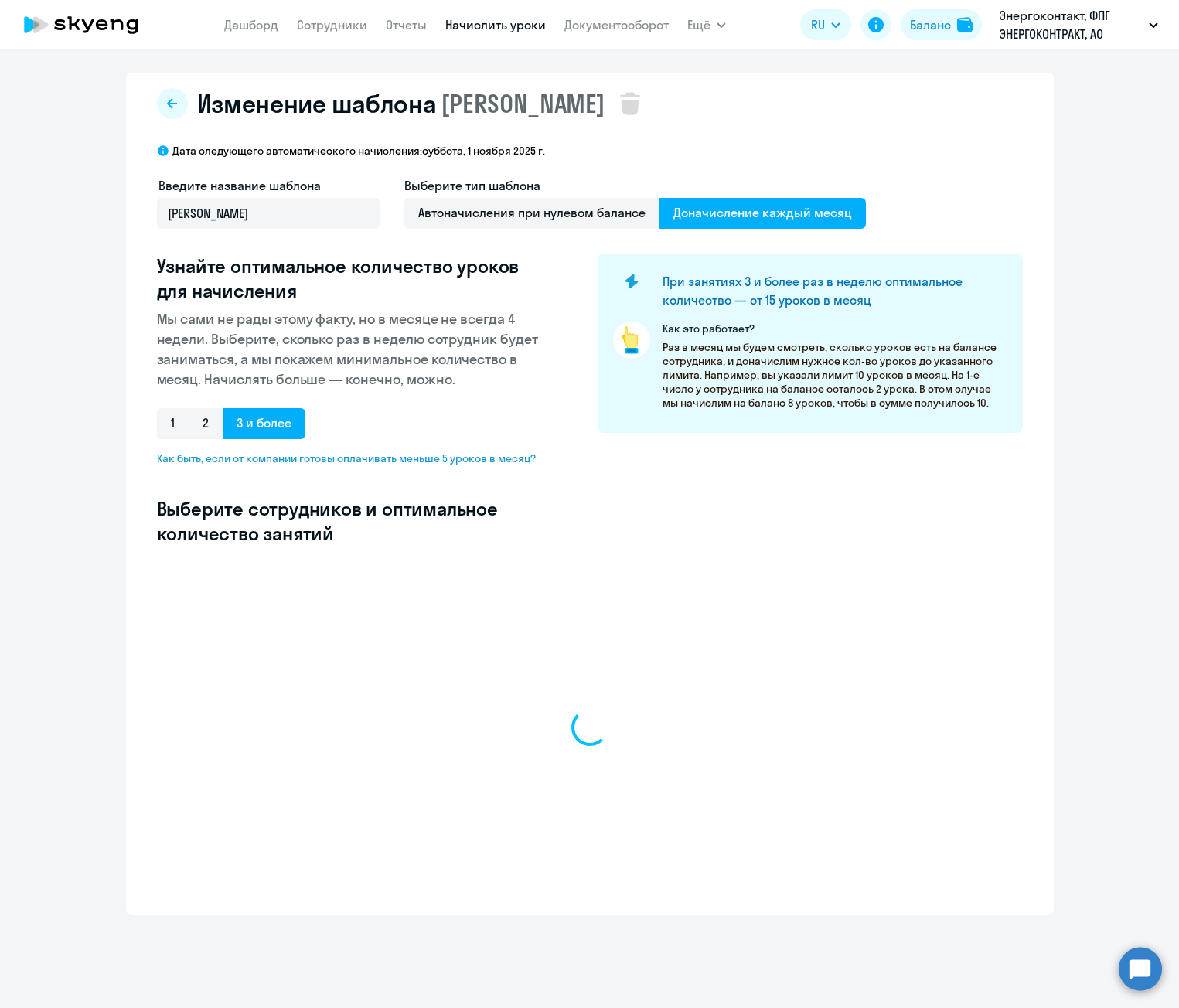
select select "10"
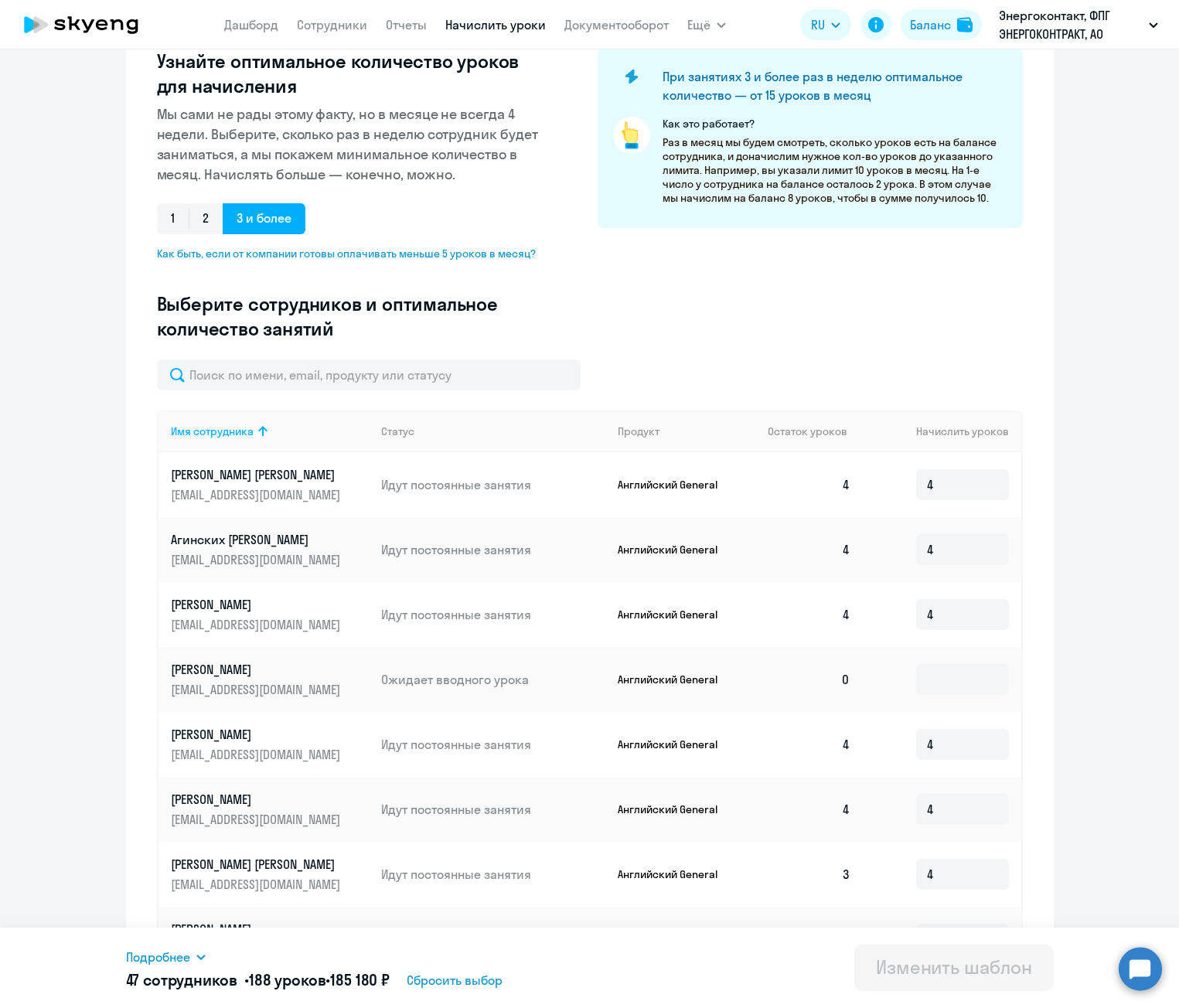
scroll to position [232, 0]
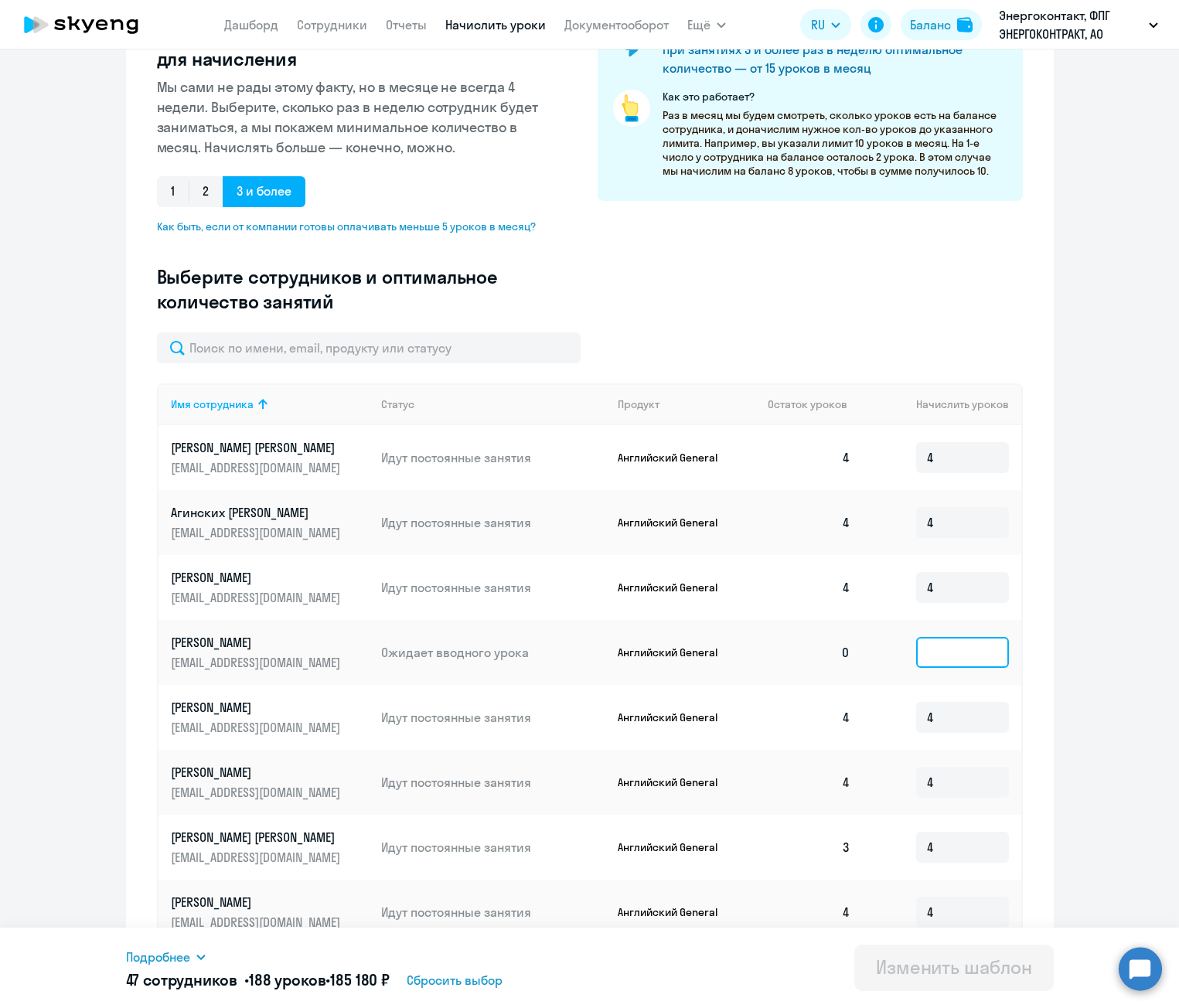
click at [973, 665] on input at bounding box center [962, 652] width 93 height 31
type input "4"
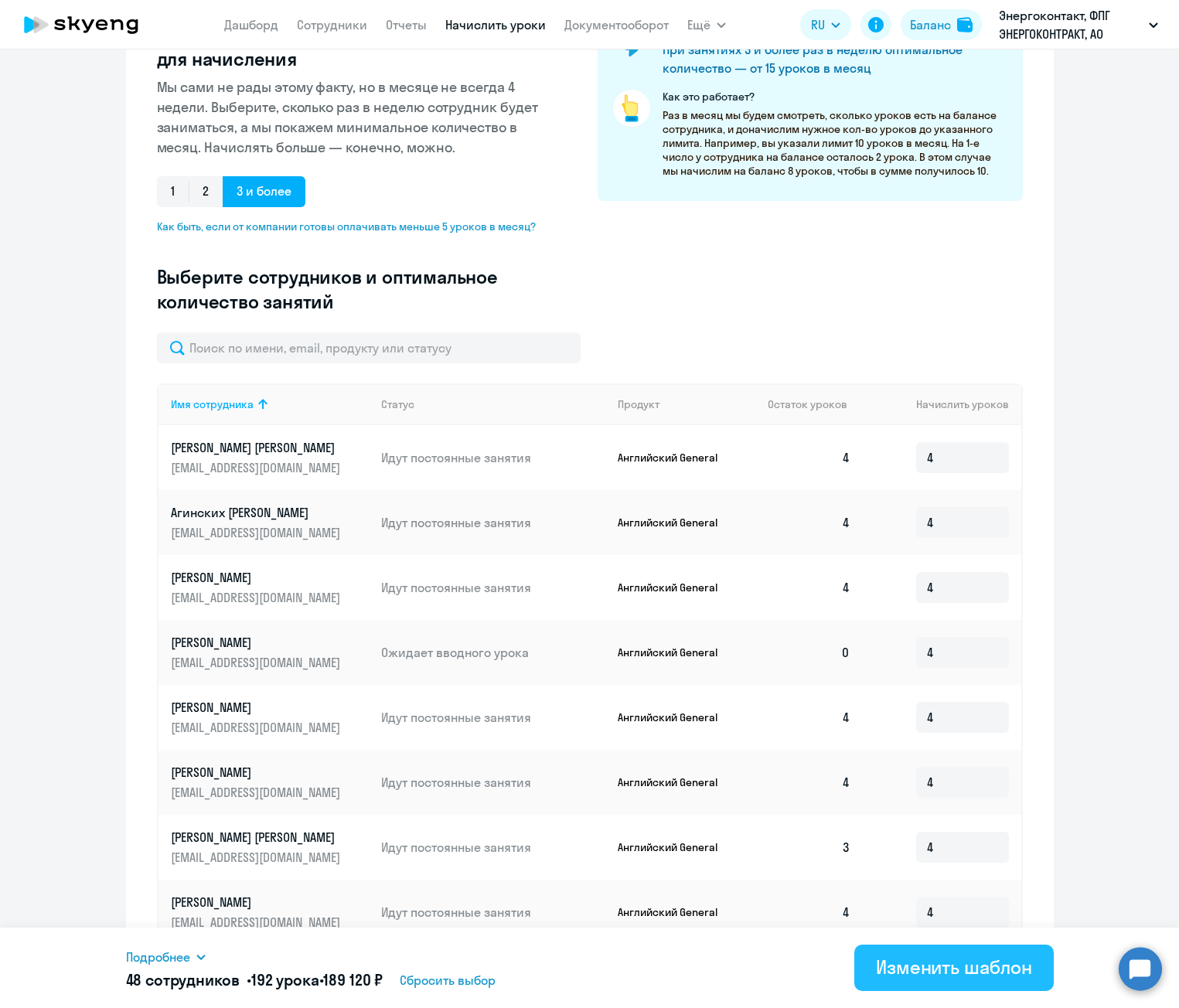
click at [967, 974] on div "Изменить шаблон" at bounding box center [954, 967] width 156 height 25
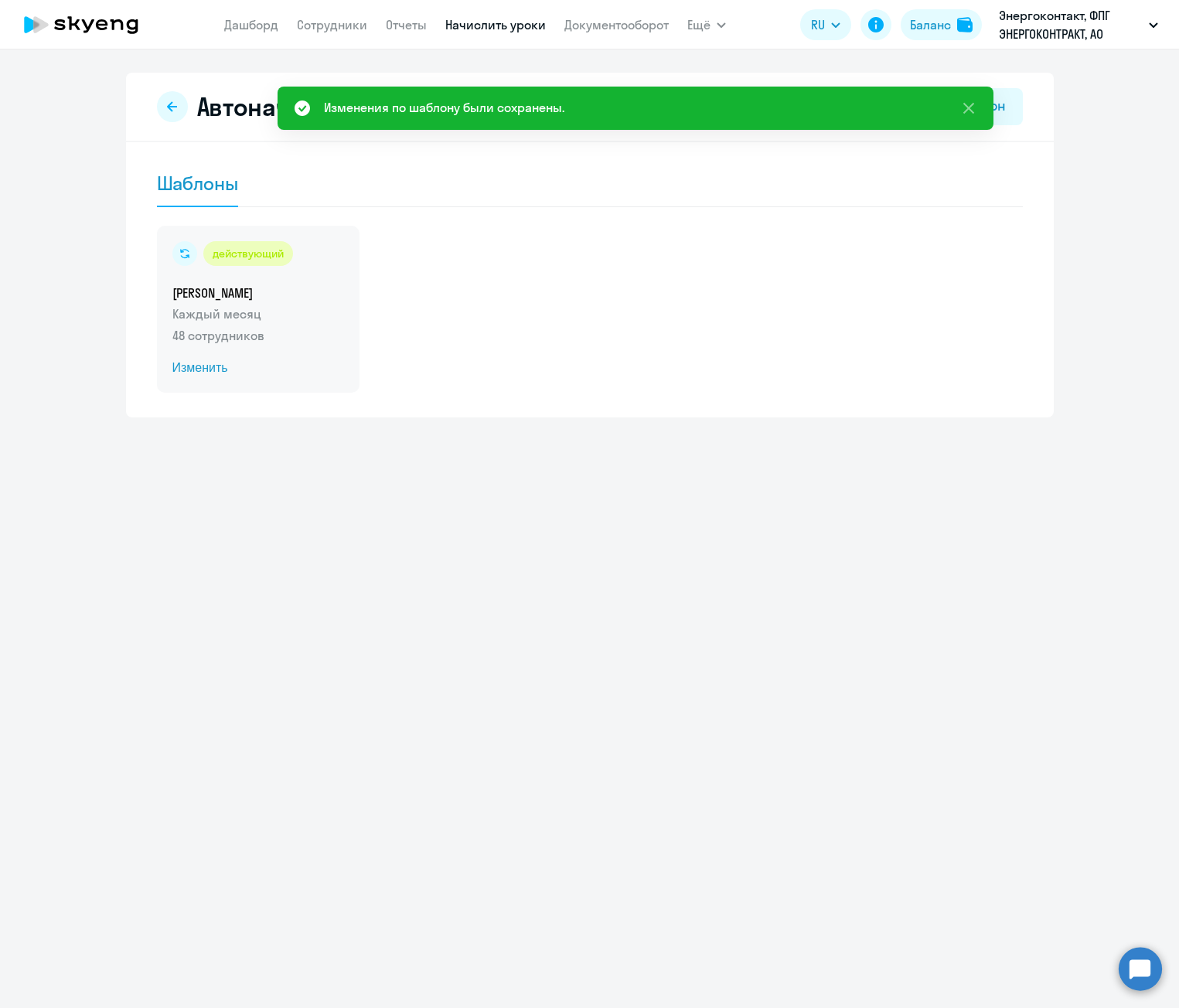
click at [215, 367] on span "Изменить" at bounding box center [258, 368] width 172 height 18
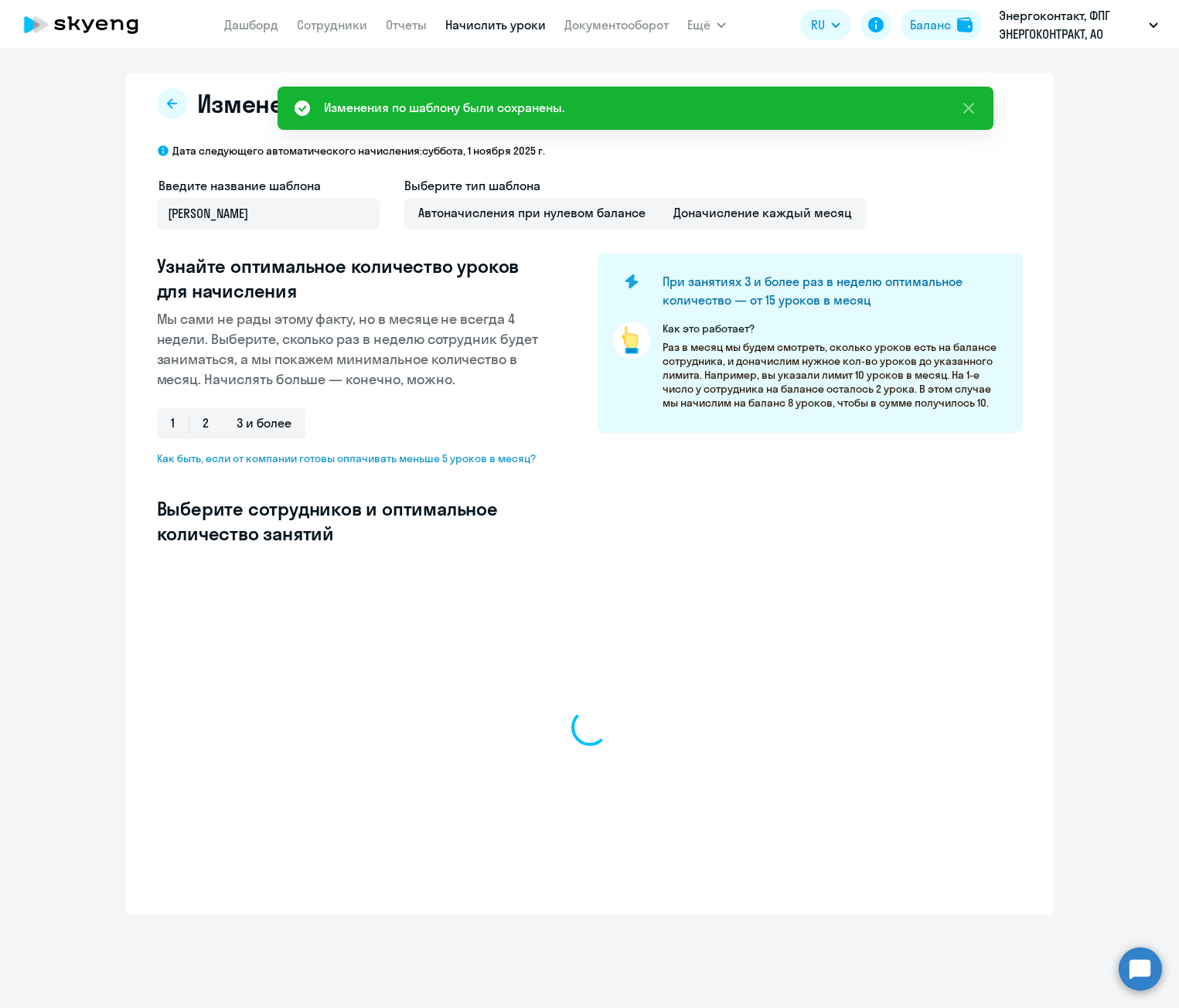
select select "10"
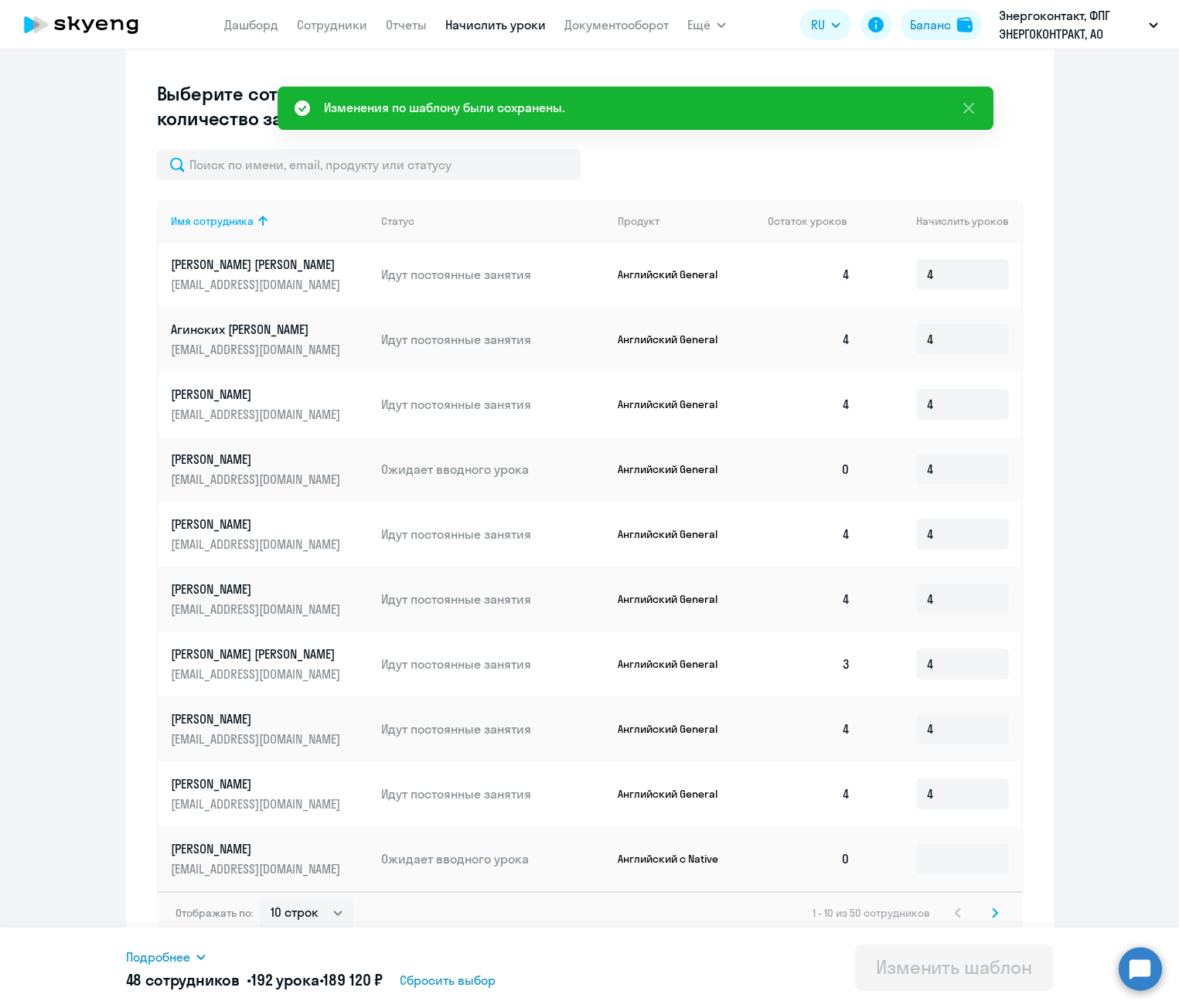
scroll to position [428, 0]
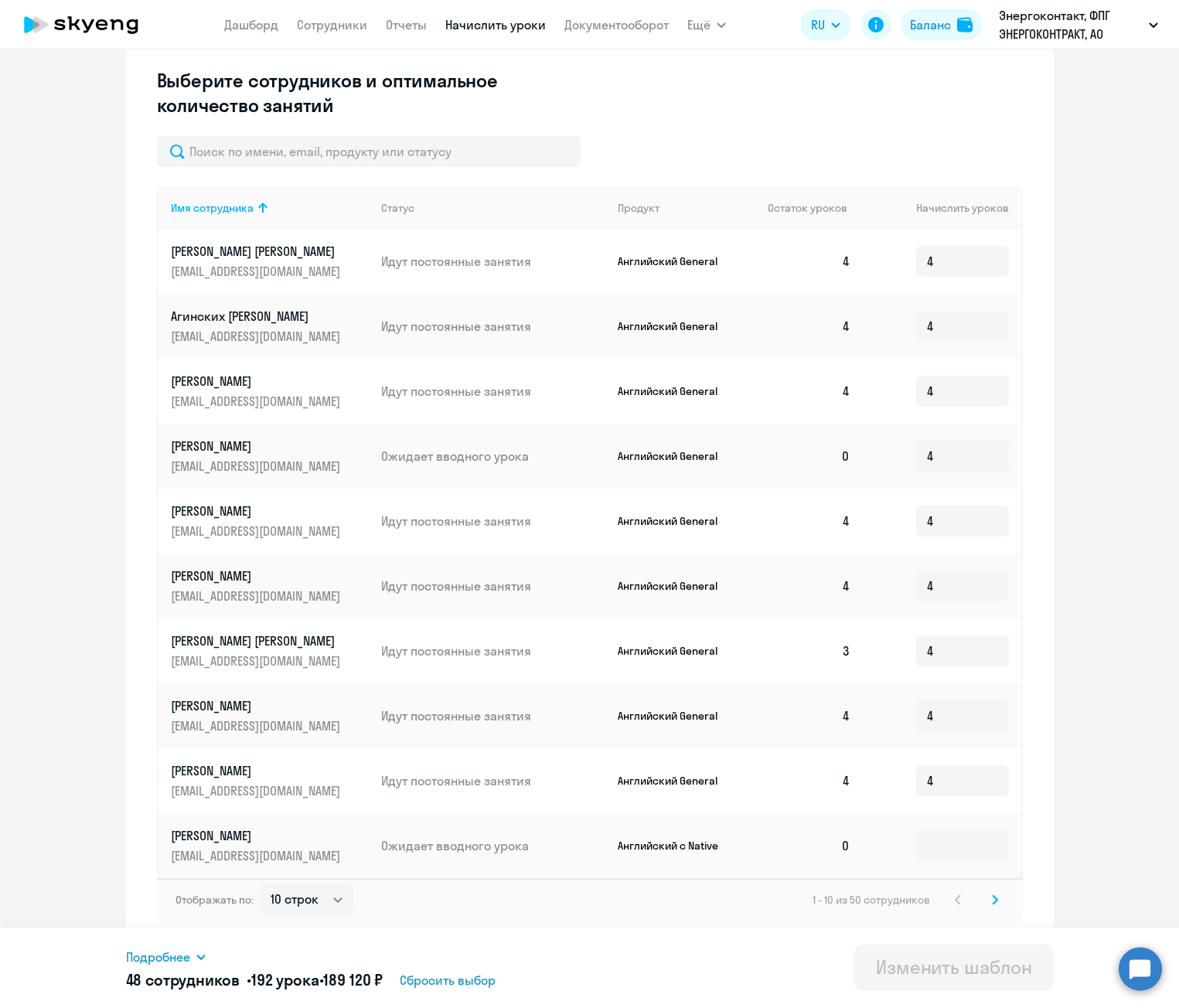
click at [986, 891] on svg-icon at bounding box center [995, 899] width 18 height 18
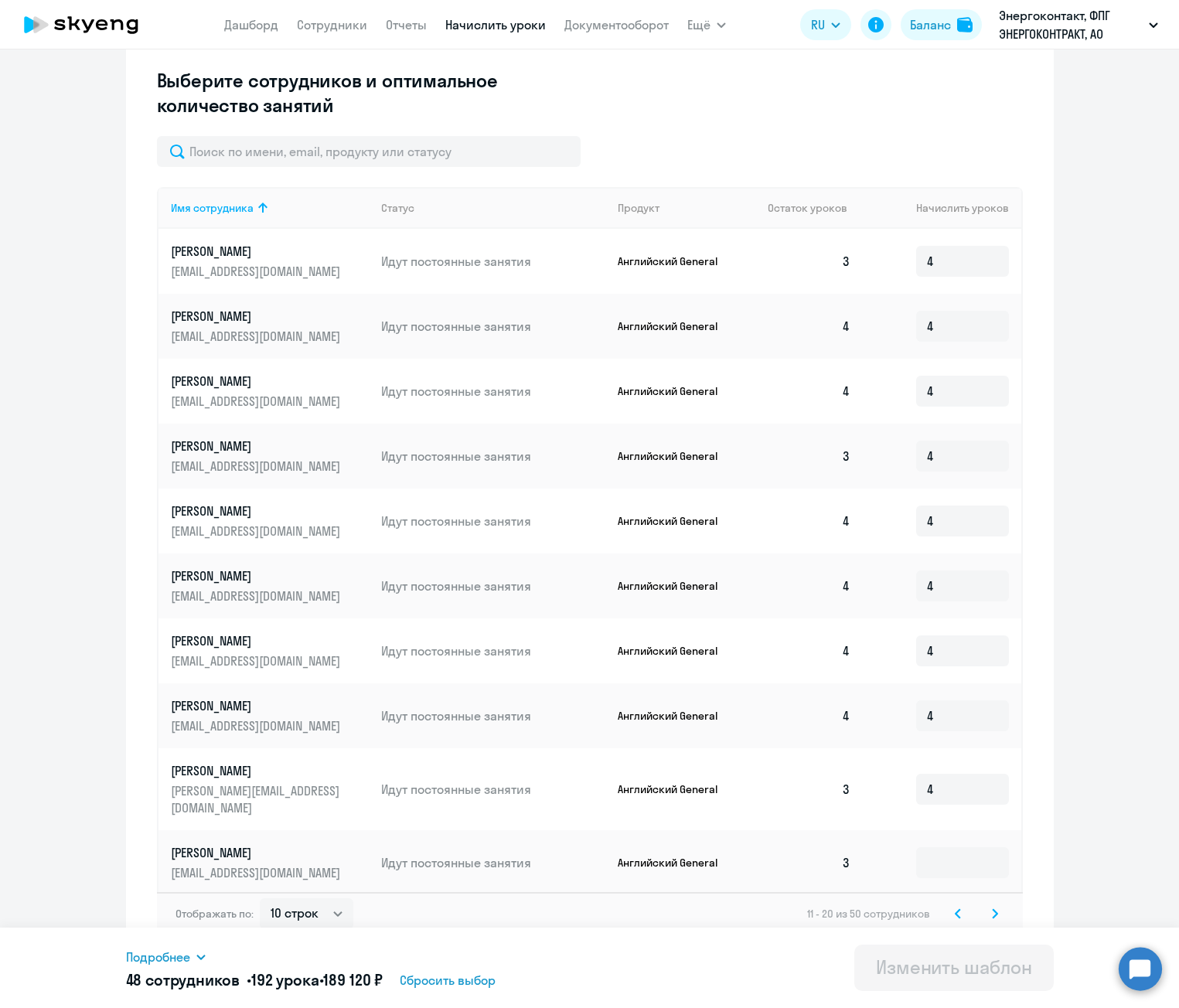
click at [992, 908] on icon at bounding box center [995, 913] width 6 height 11
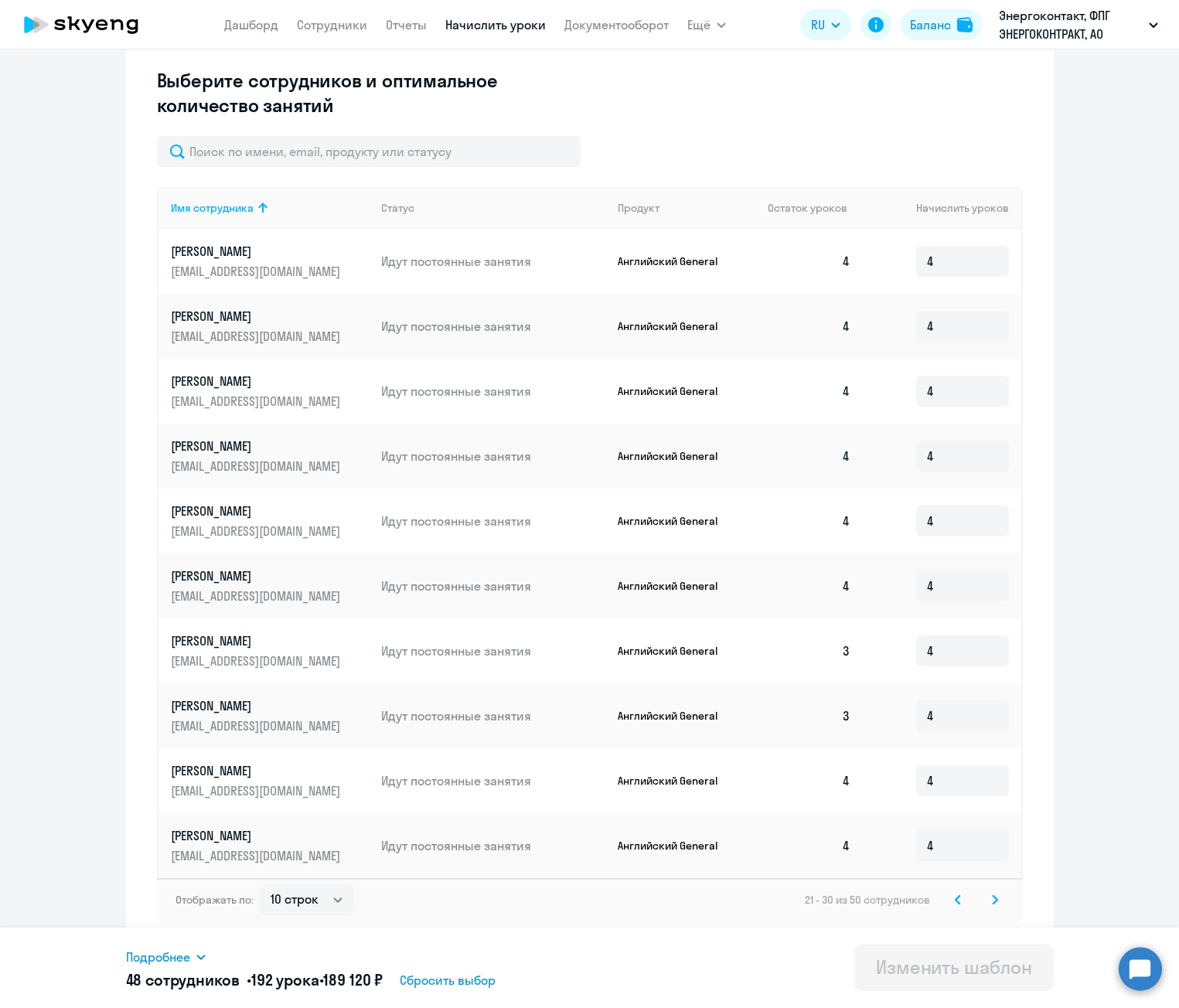
click at [992, 902] on icon at bounding box center [995, 899] width 6 height 11
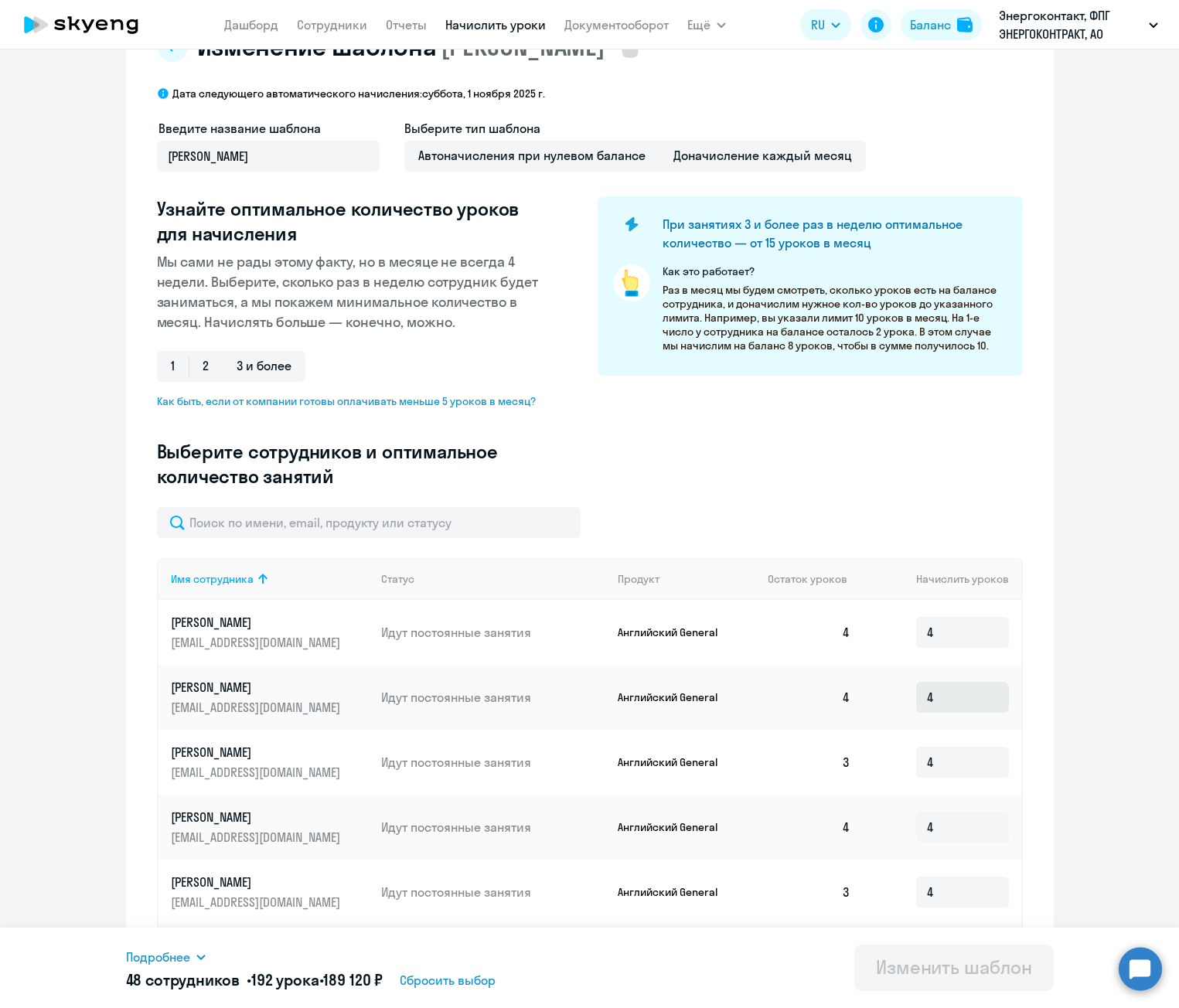
scroll to position [0, 0]
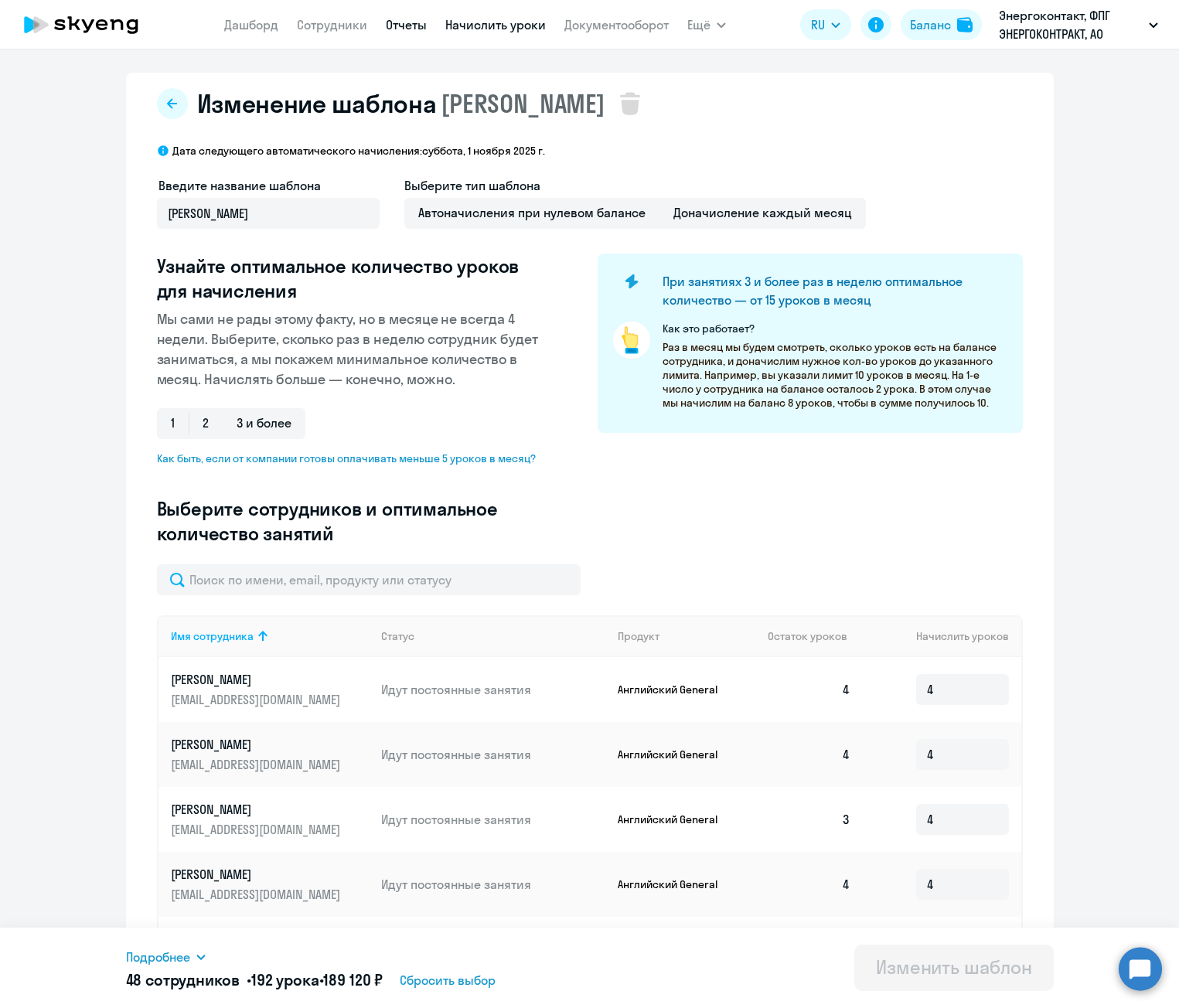
click at [417, 29] on link "Отчеты" at bounding box center [406, 25] width 41 height 16
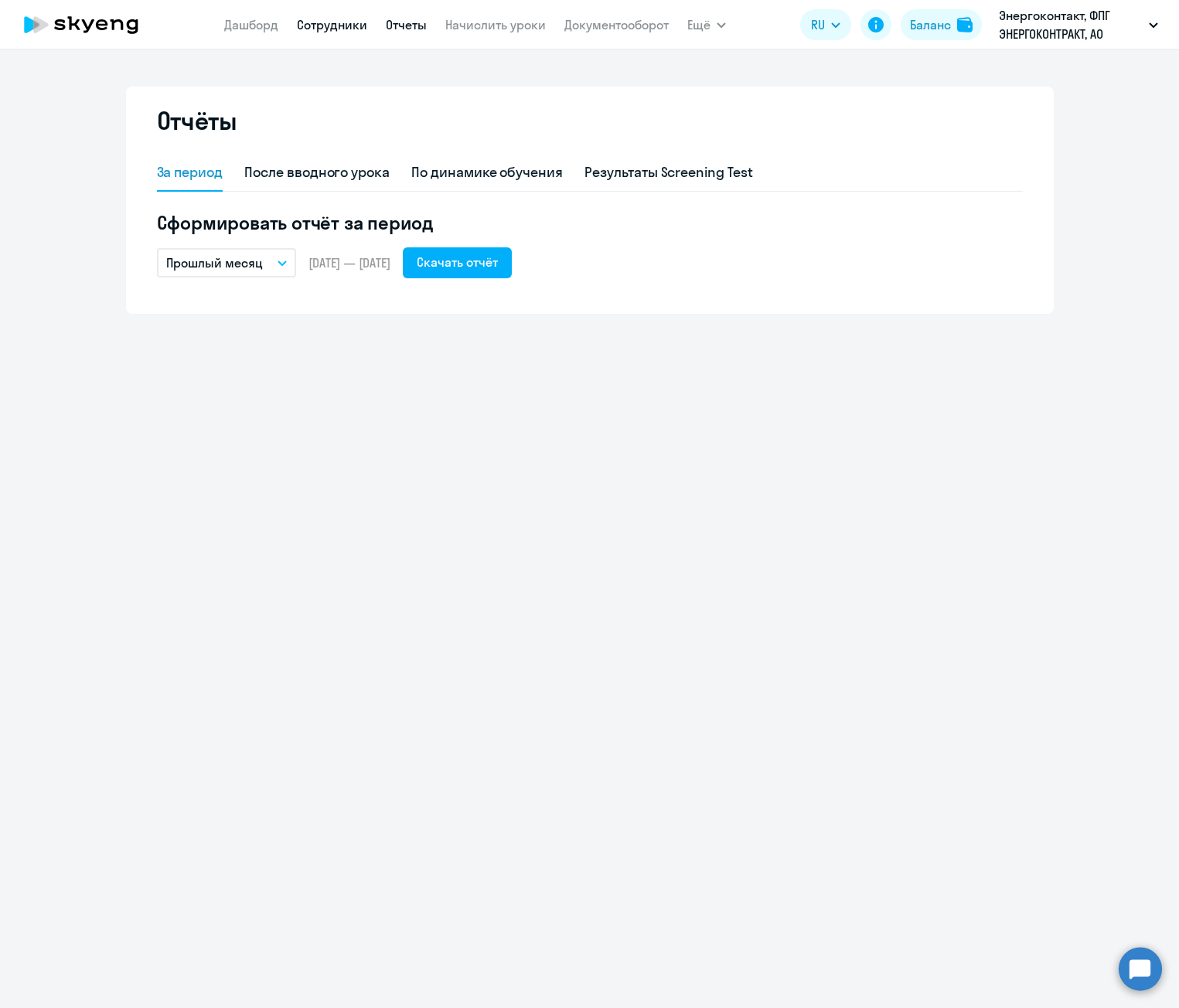
click at [313, 29] on link "Сотрудники" at bounding box center [332, 25] width 71 height 16
select select "30"
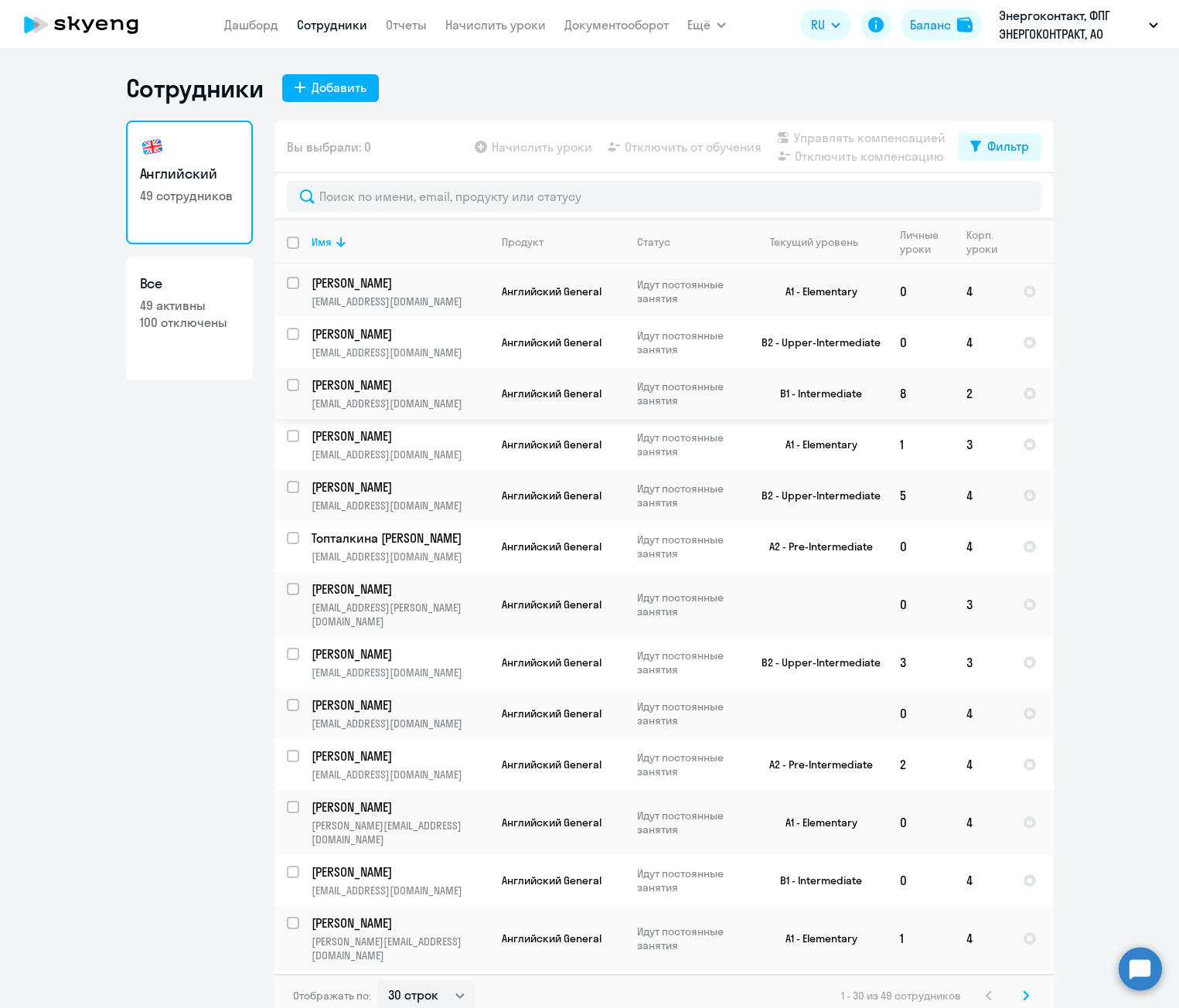
scroll to position [77, 0]
